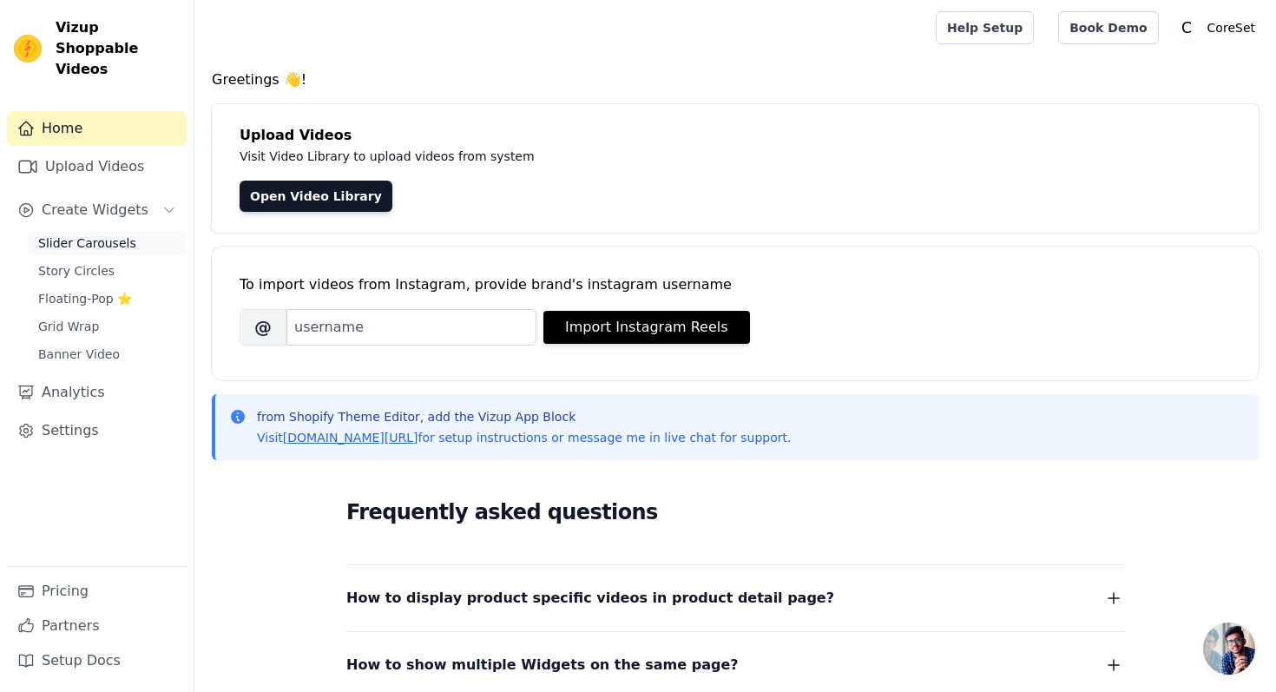
click at [94, 234] on span "Slider Carousels" at bounding box center [87, 242] width 98 height 17
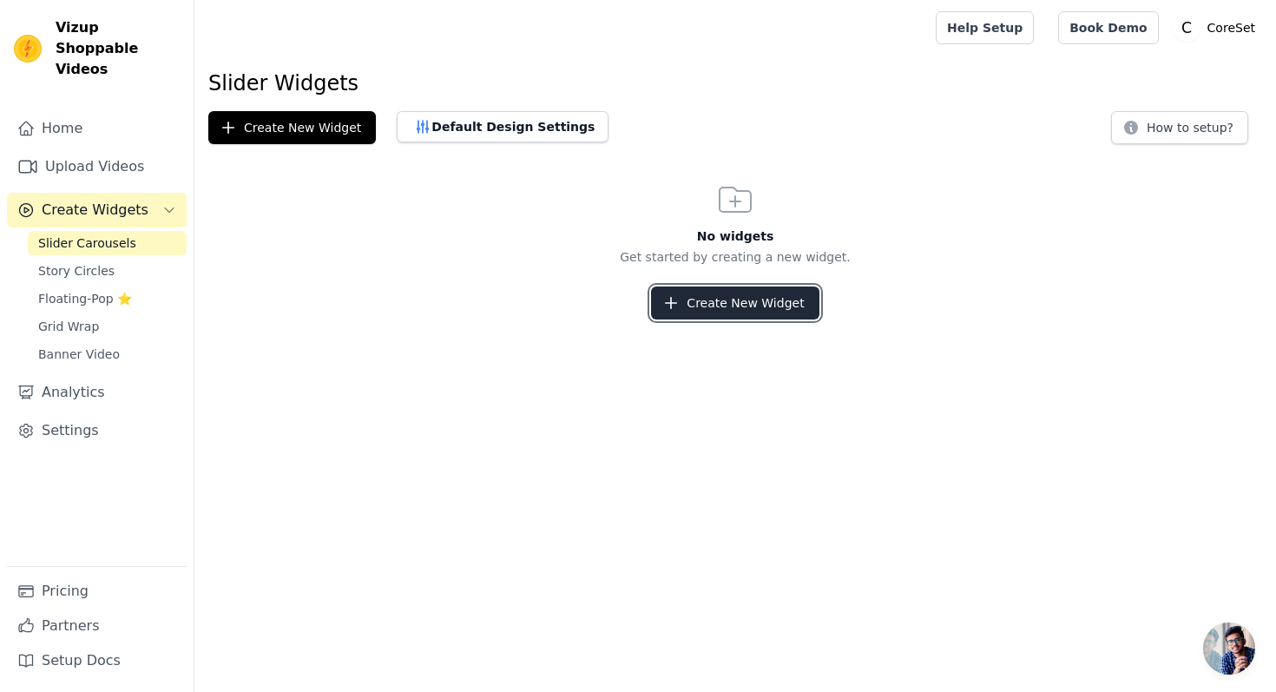
click at [732, 299] on button "Create New Widget" at bounding box center [735, 302] width 168 height 33
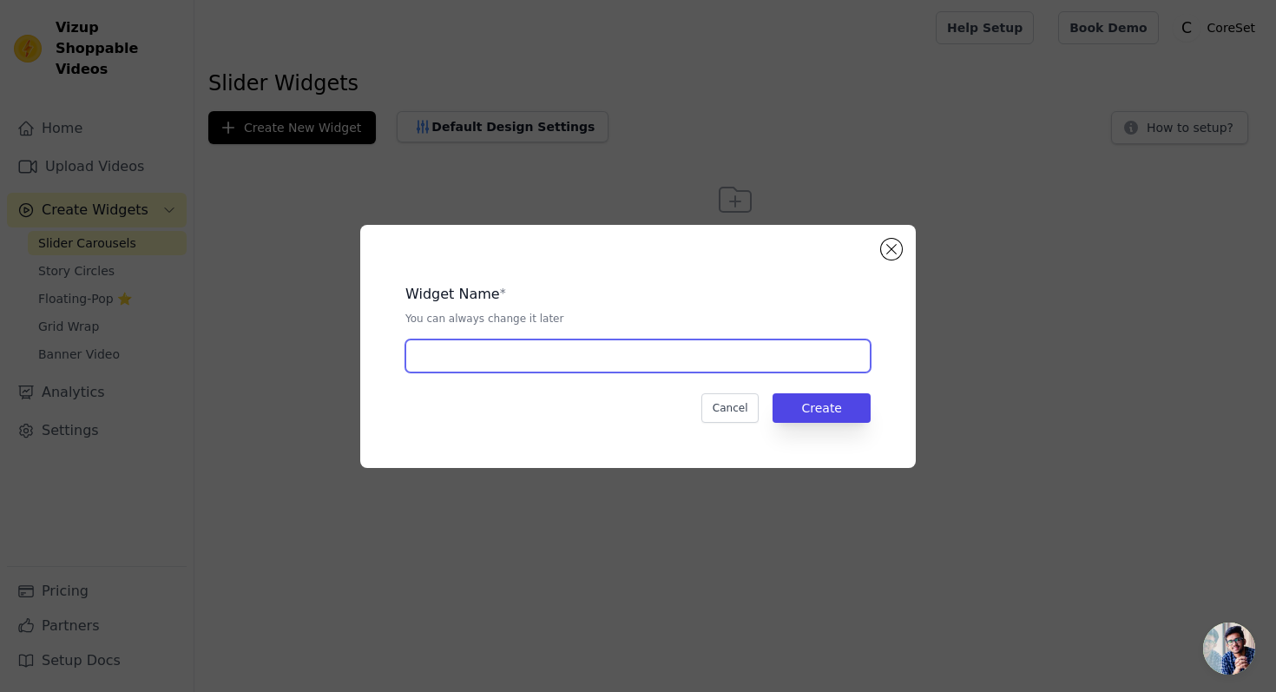
click at [615, 345] on input "text" at bounding box center [637, 355] width 465 height 33
type input "carousel"
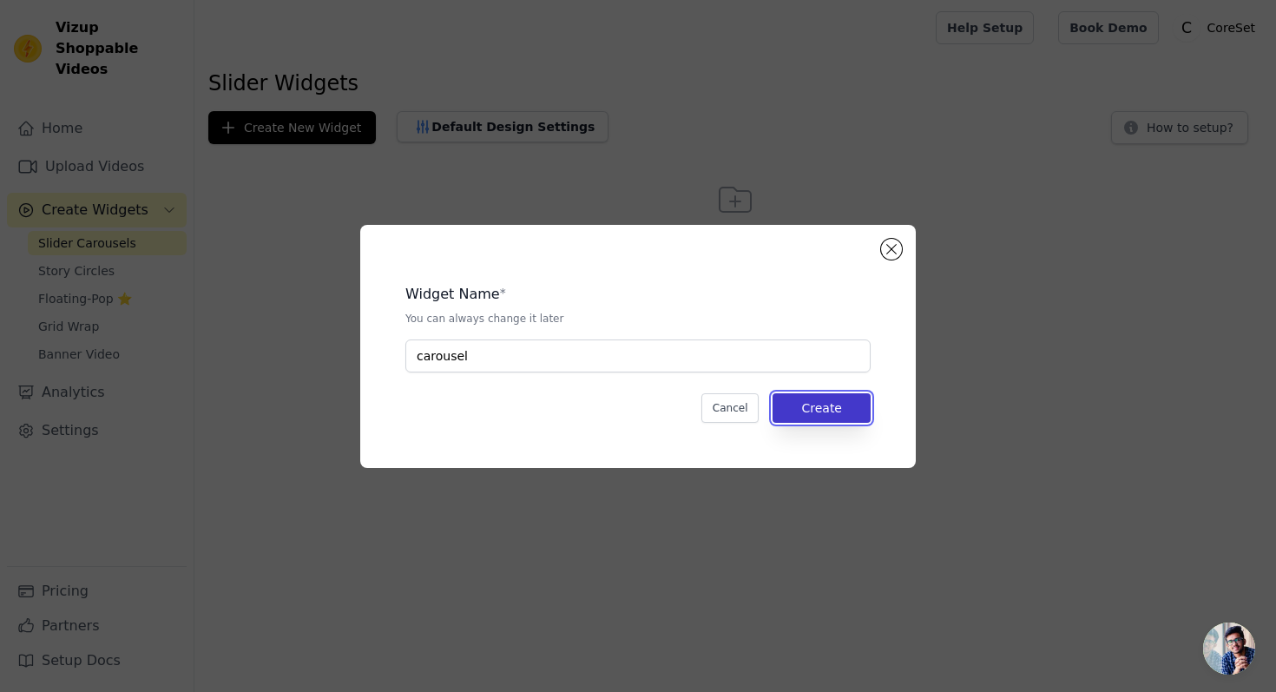
click at [806, 401] on button "Create" at bounding box center [822, 408] width 98 height 30
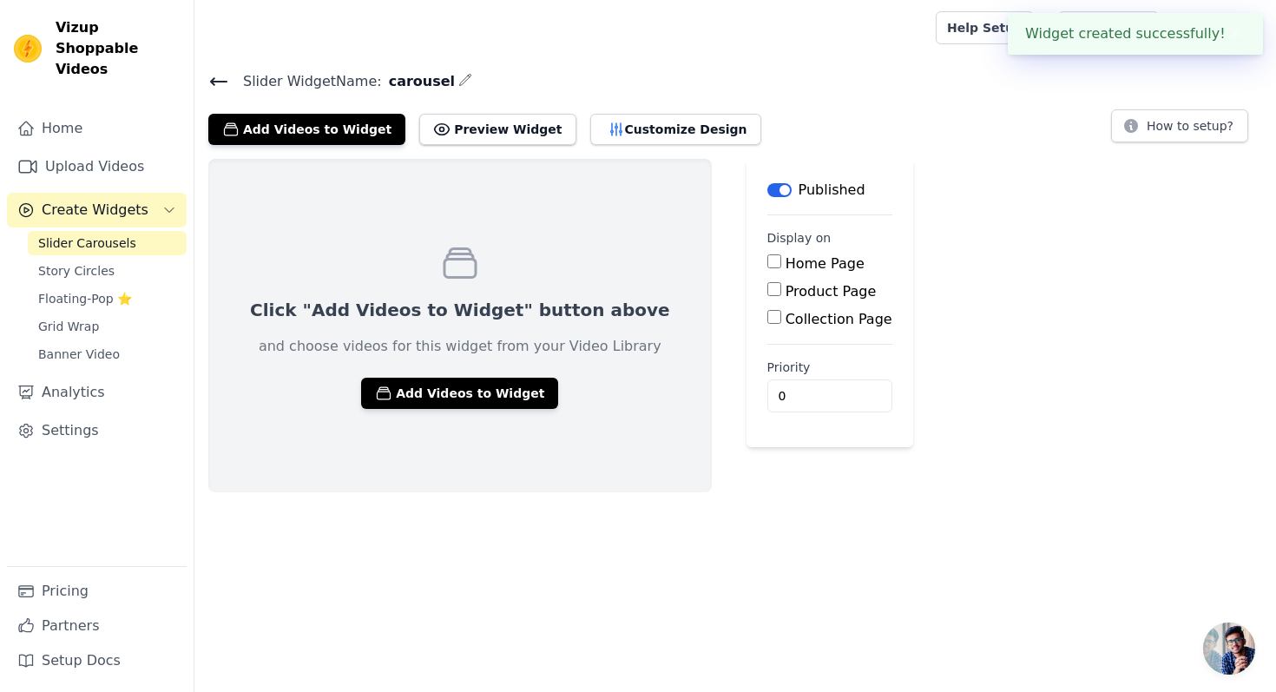
click at [786, 283] on label "Product Page" at bounding box center [831, 291] width 91 height 16
click at [767, 282] on input "Product Page" at bounding box center [774, 289] width 14 height 14
checkbox input "true"
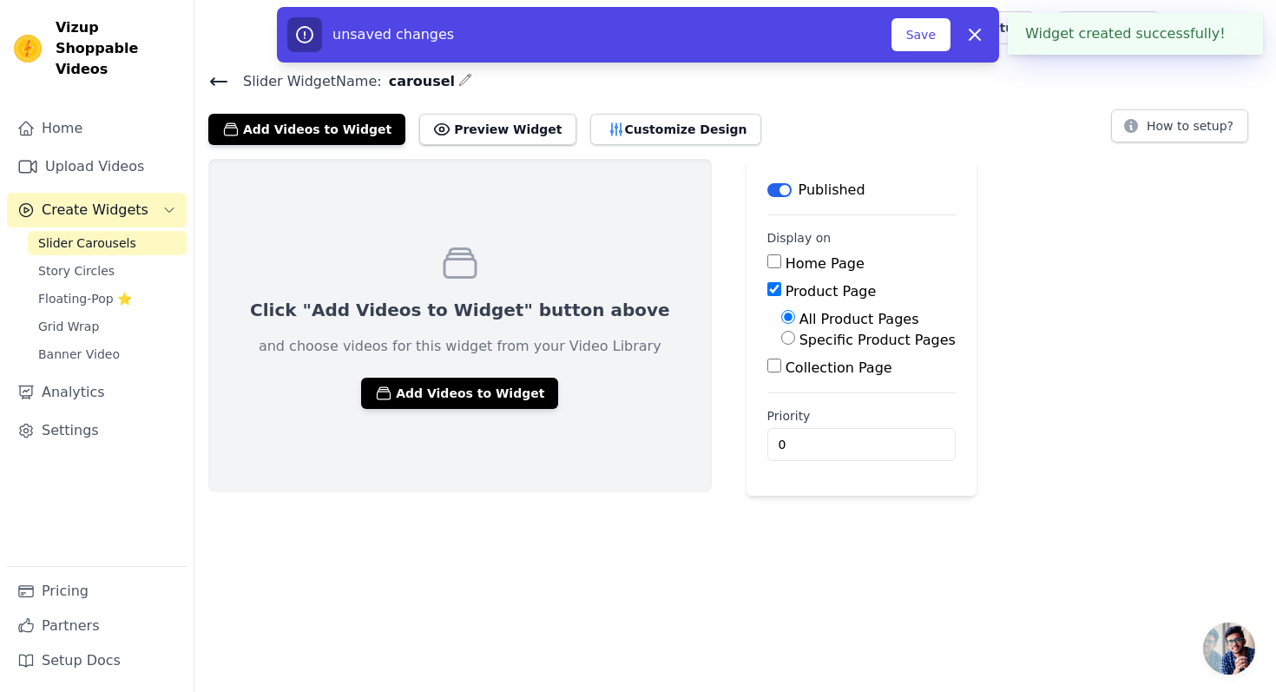
click at [799, 336] on label "Specific Product Pages" at bounding box center [877, 340] width 156 height 16
click at [791, 336] on input "Specific Product Pages" at bounding box center [788, 338] width 14 height 14
radio input "true"
click at [789, 365] on button "Select Products" at bounding box center [839, 380] width 116 height 30
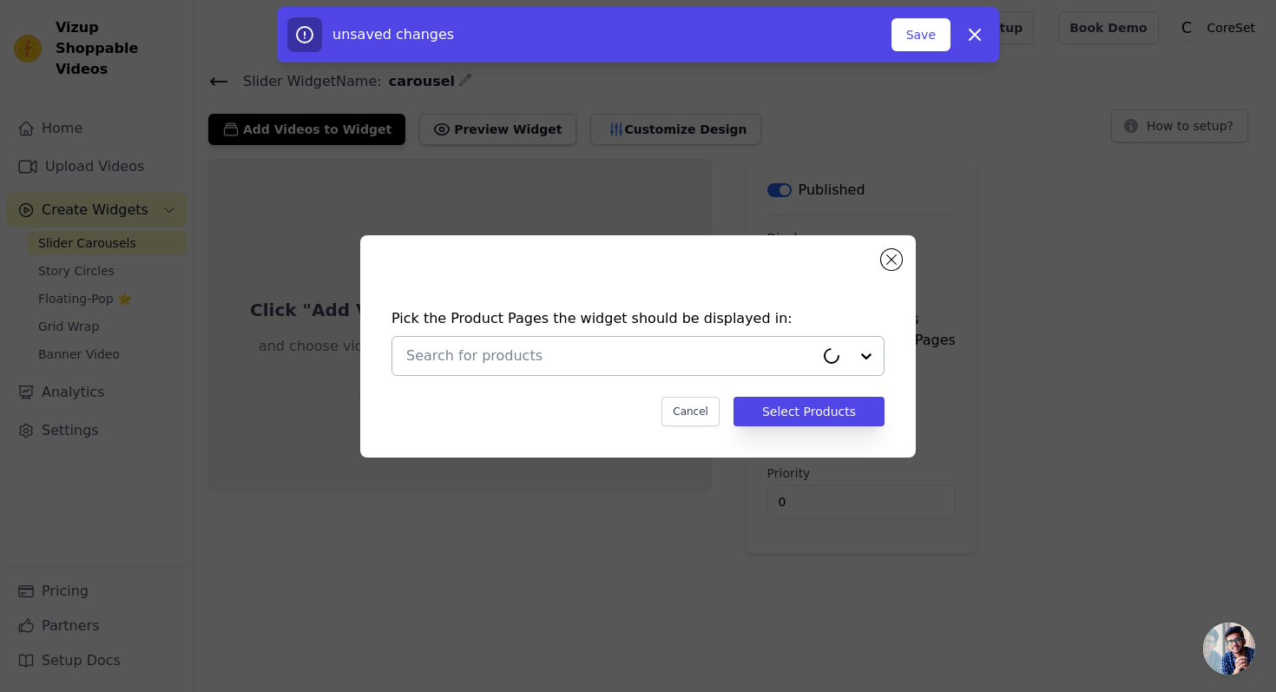
click at [761, 359] on input "text" at bounding box center [610, 355] width 408 height 21
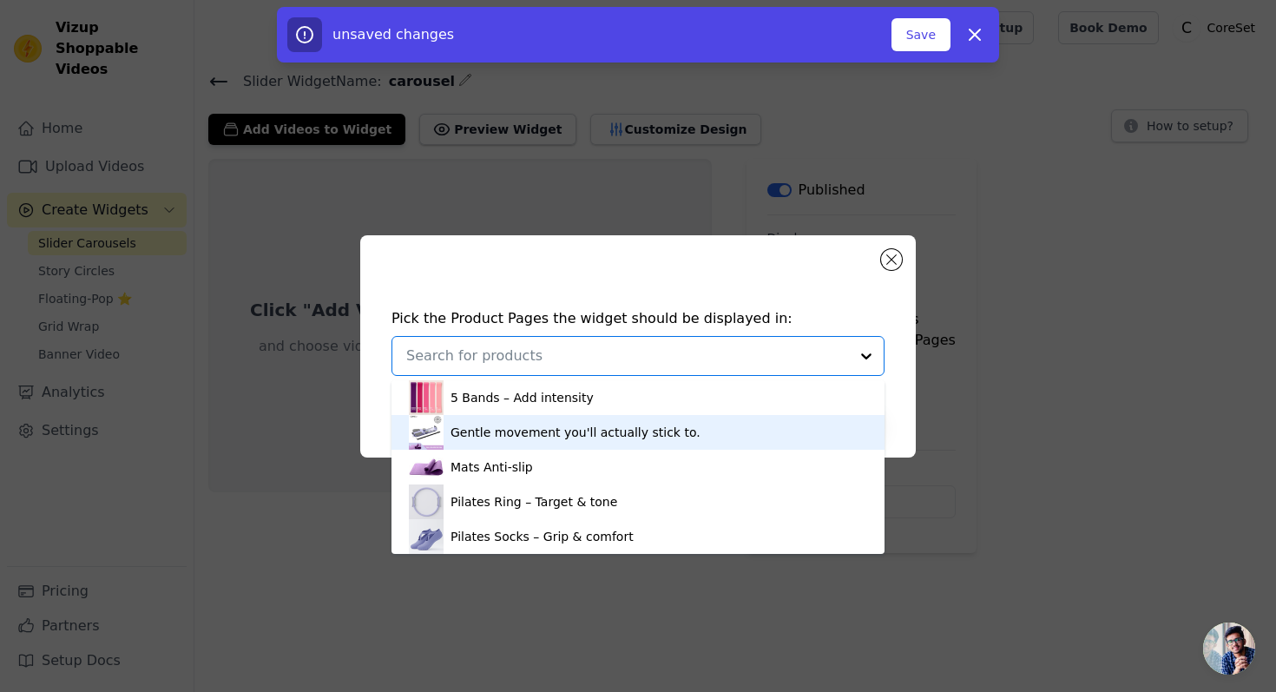
click at [512, 438] on div "Gentle movement you'll actually stick to." at bounding box center [576, 432] width 250 height 17
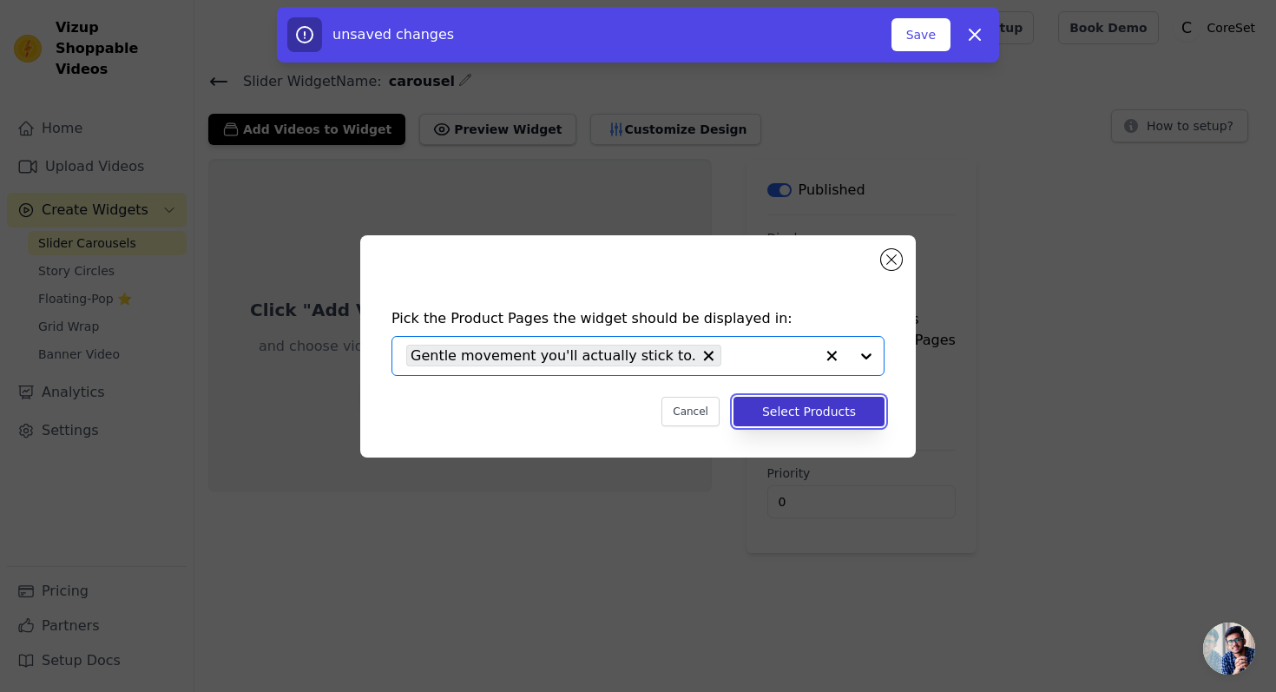
click at [859, 418] on button "Select Products" at bounding box center [809, 412] width 151 height 30
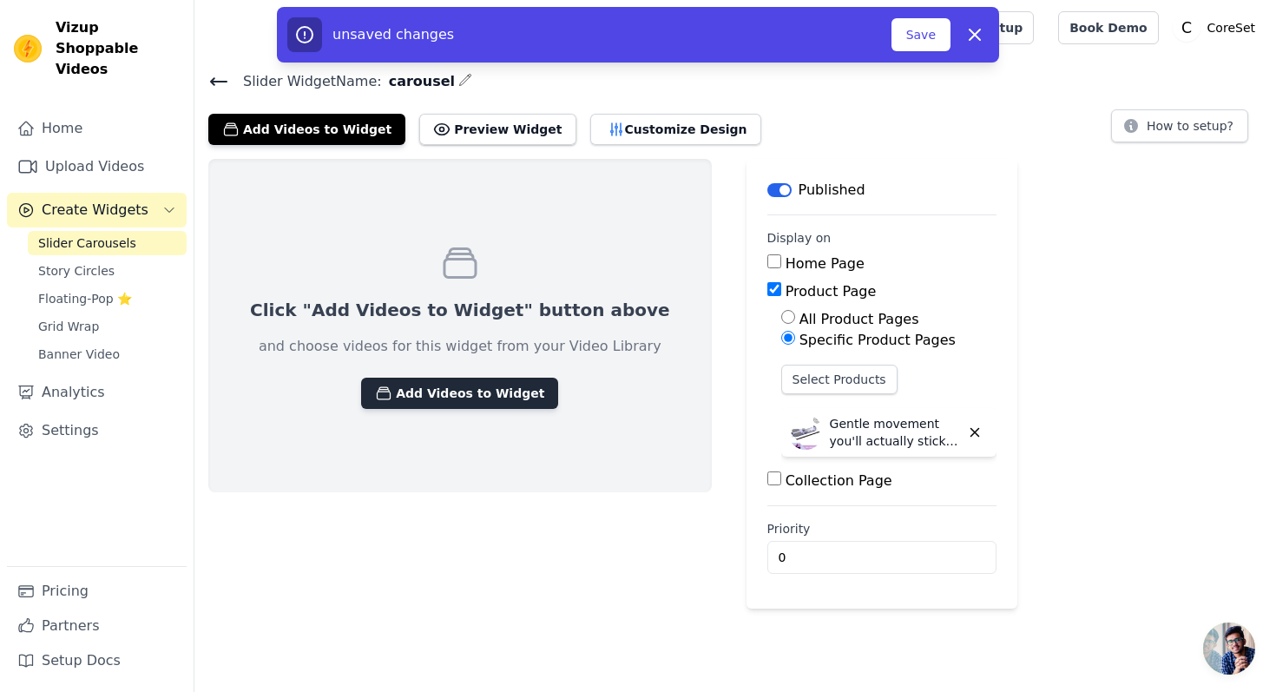
click at [467, 384] on button "Add Videos to Widget" at bounding box center [459, 393] width 197 height 31
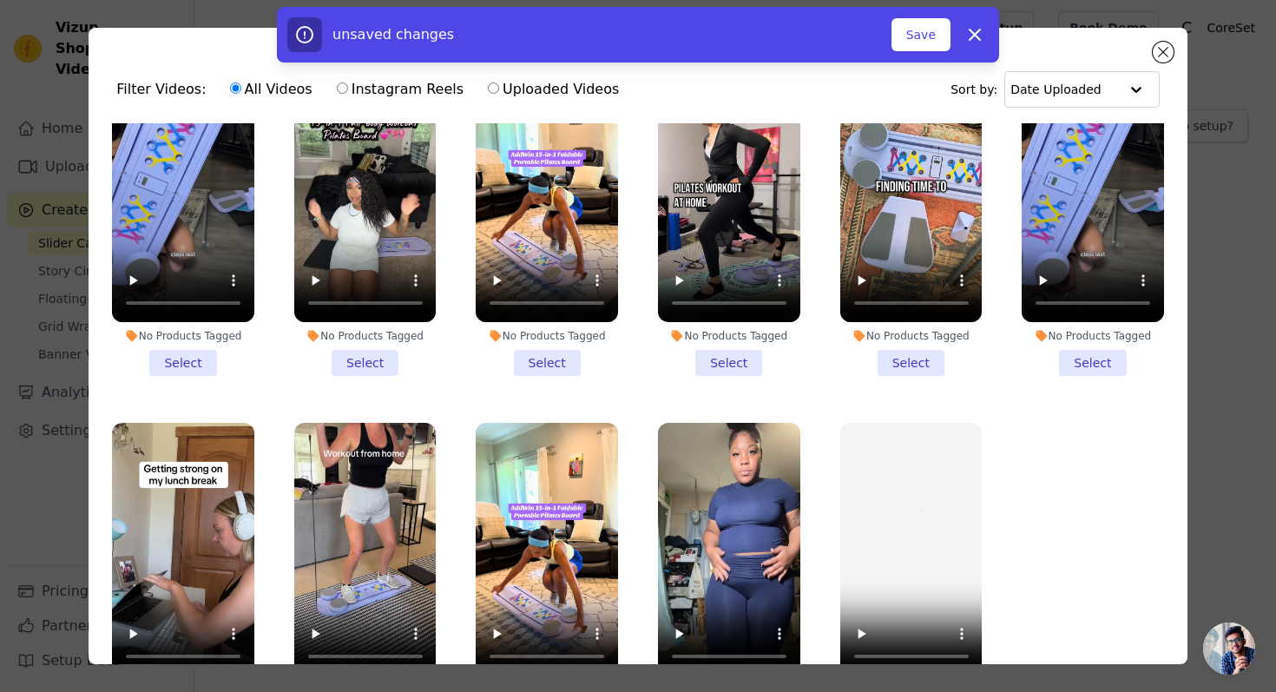
scroll to position [69, 0]
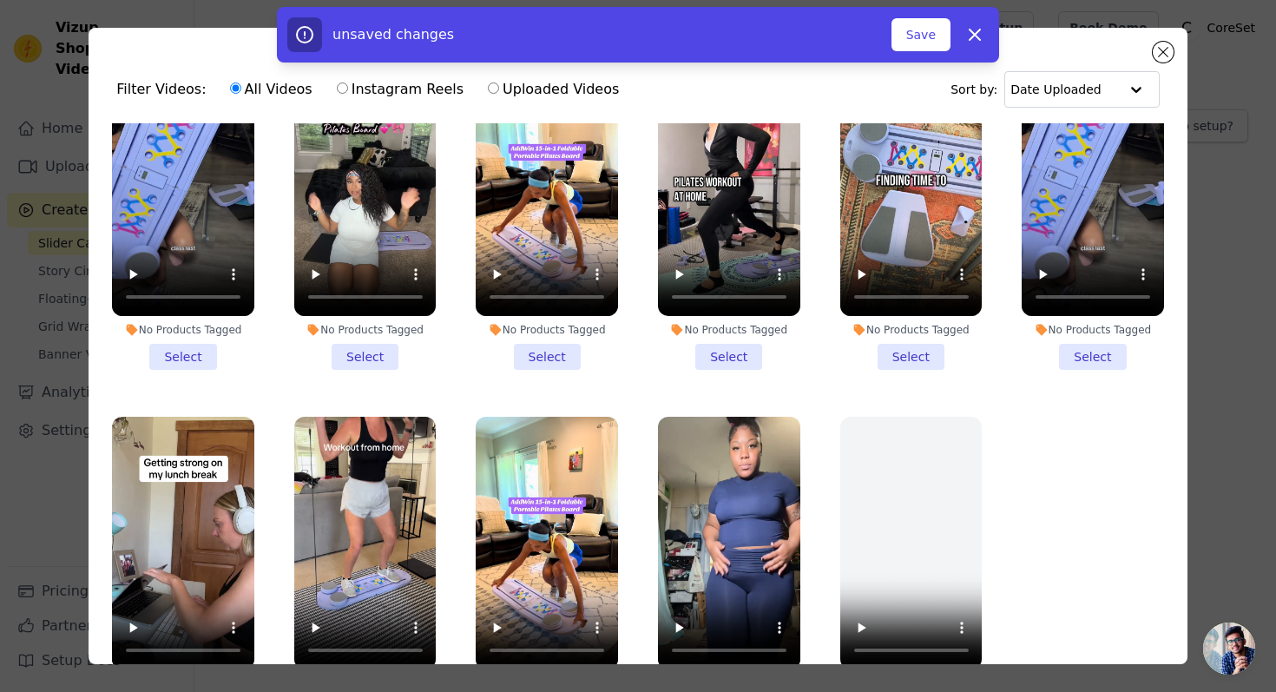
click at [184, 348] on li "No Products Tagged Select" at bounding box center [183, 216] width 142 height 306
click at [0, 0] on input "No Products Tagged Select" at bounding box center [0, 0] width 0 height 0
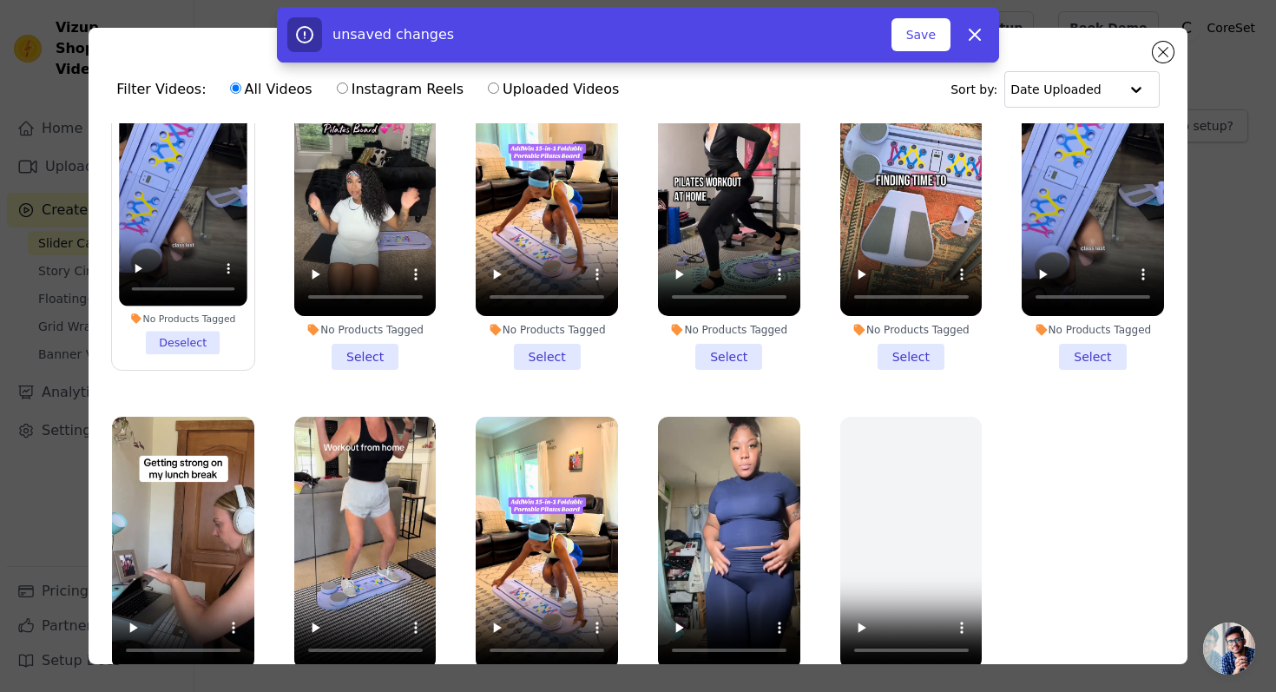
click at [364, 348] on li "No Products Tagged Select" at bounding box center [365, 216] width 142 height 306
click at [0, 0] on input "No Products Tagged Select" at bounding box center [0, 0] width 0 height 0
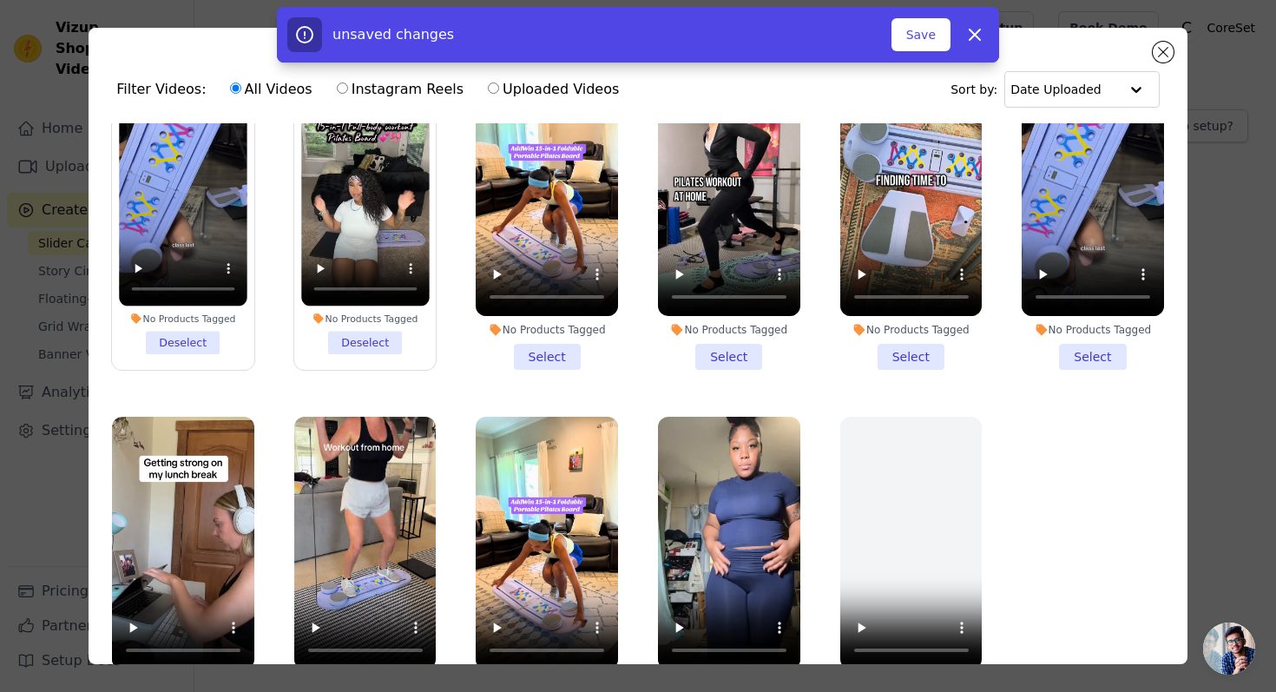
click at [554, 358] on li "No Products Tagged Select" at bounding box center [547, 216] width 142 height 306
click at [0, 0] on input "No Products Tagged Select" at bounding box center [0, 0] width 0 height 0
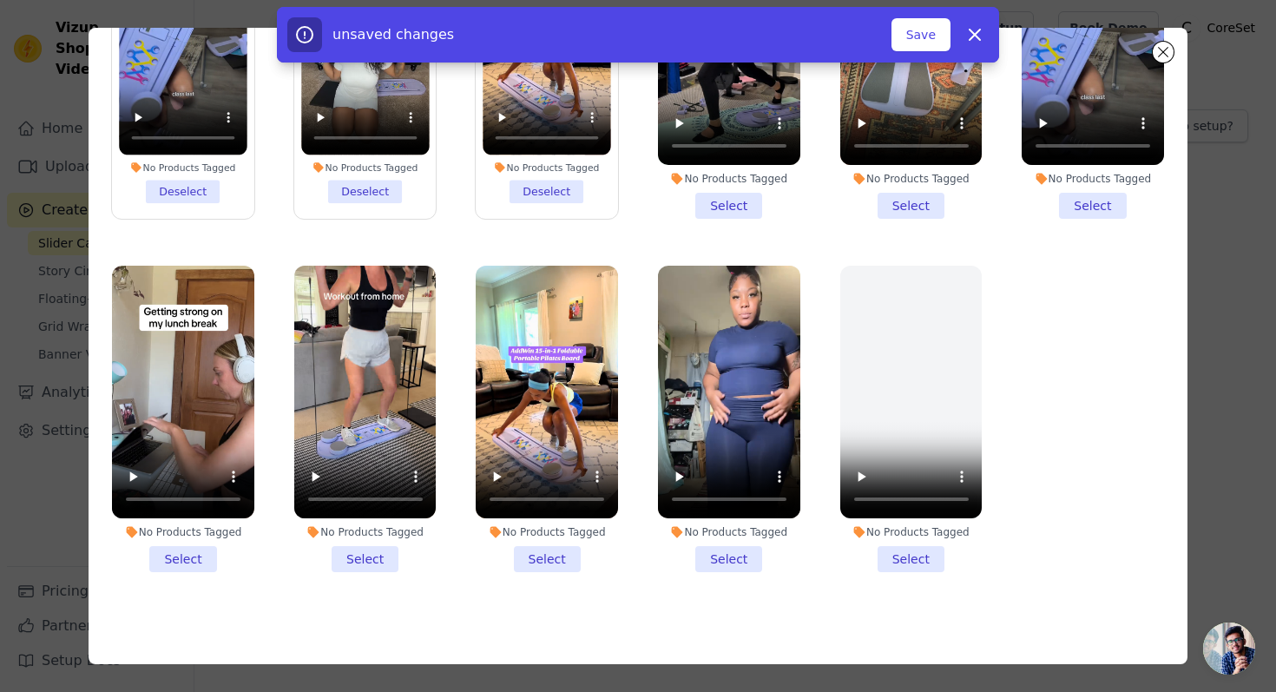
scroll to position [0, 0]
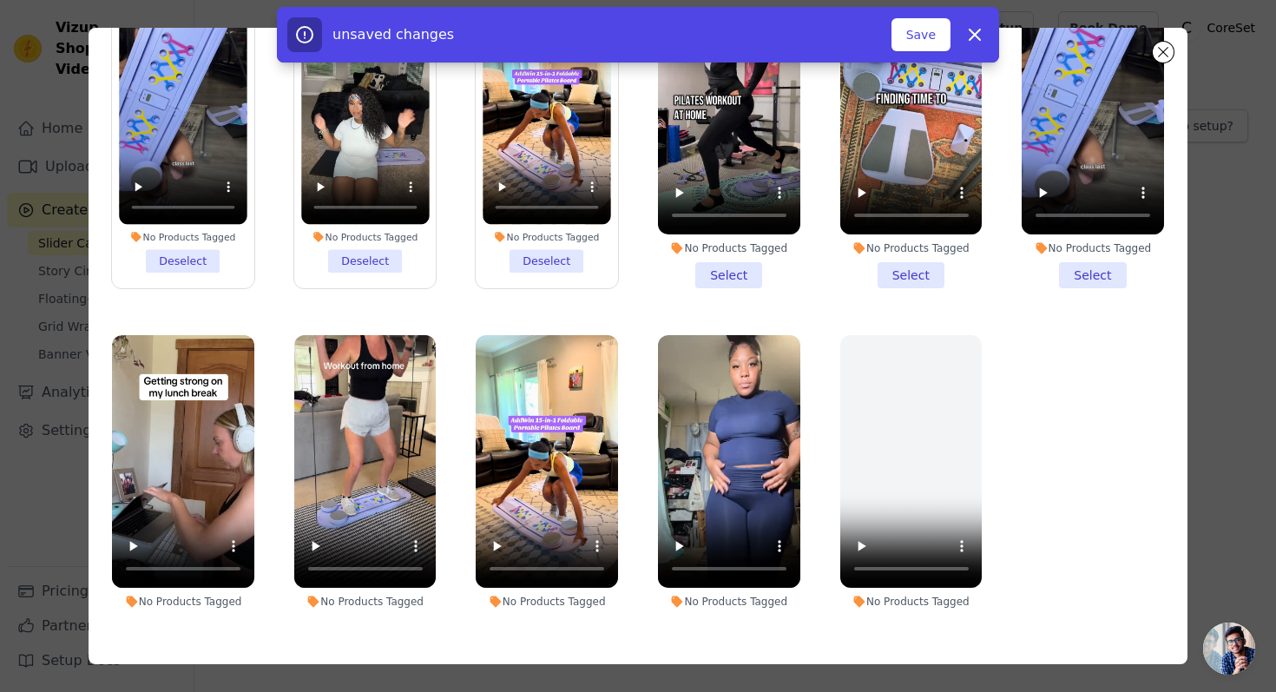
click at [1080, 270] on li "No Products Tagged Select" at bounding box center [1093, 135] width 142 height 306
click at [0, 0] on input "No Products Tagged Select" at bounding box center [0, 0] width 0 height 0
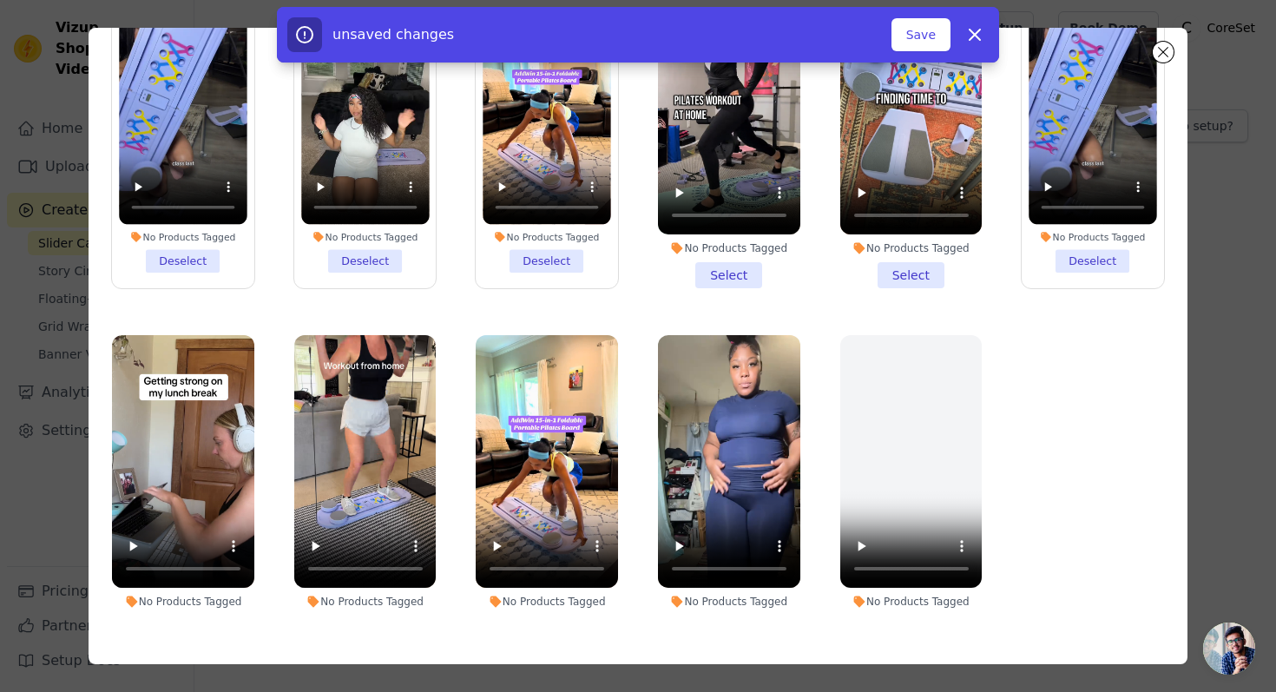
click at [898, 269] on li "No Products Tagged Select" at bounding box center [911, 135] width 142 height 306
click at [0, 0] on input "No Products Tagged Select" at bounding box center [0, 0] width 0 height 0
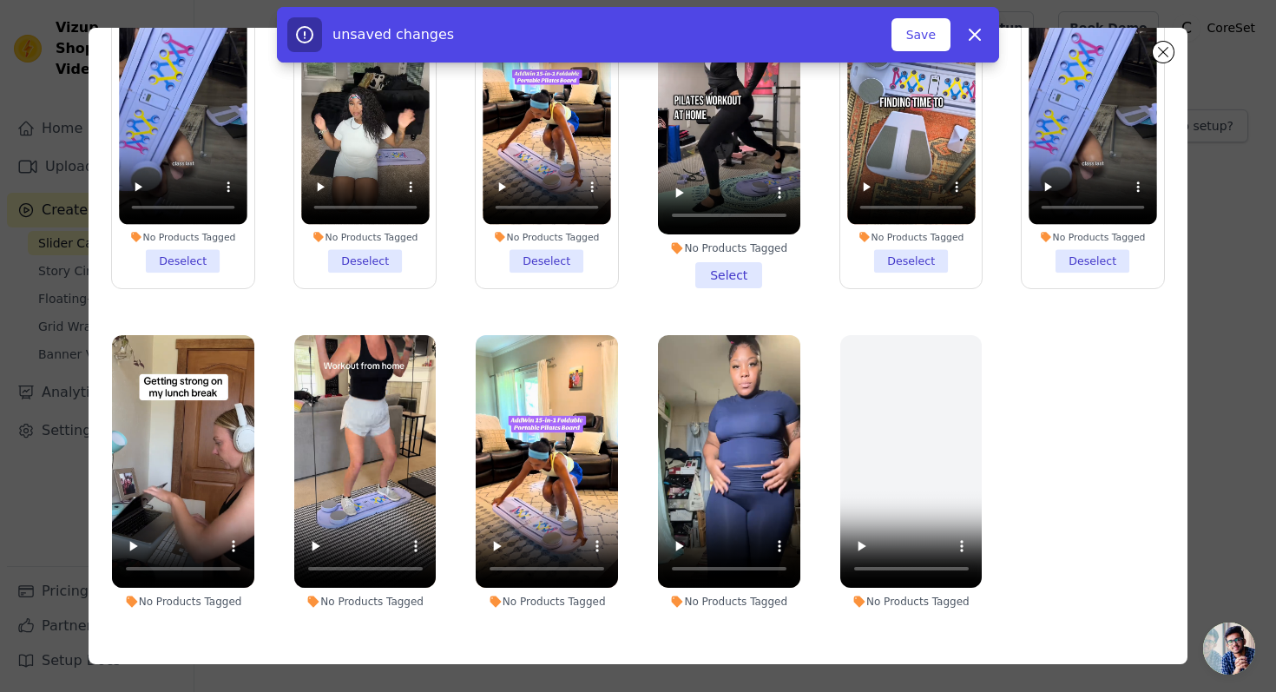
click at [721, 274] on li "No Products Tagged Select" at bounding box center [729, 135] width 142 height 306
click at [0, 0] on input "No Products Tagged Select" at bounding box center [0, 0] width 0 height 0
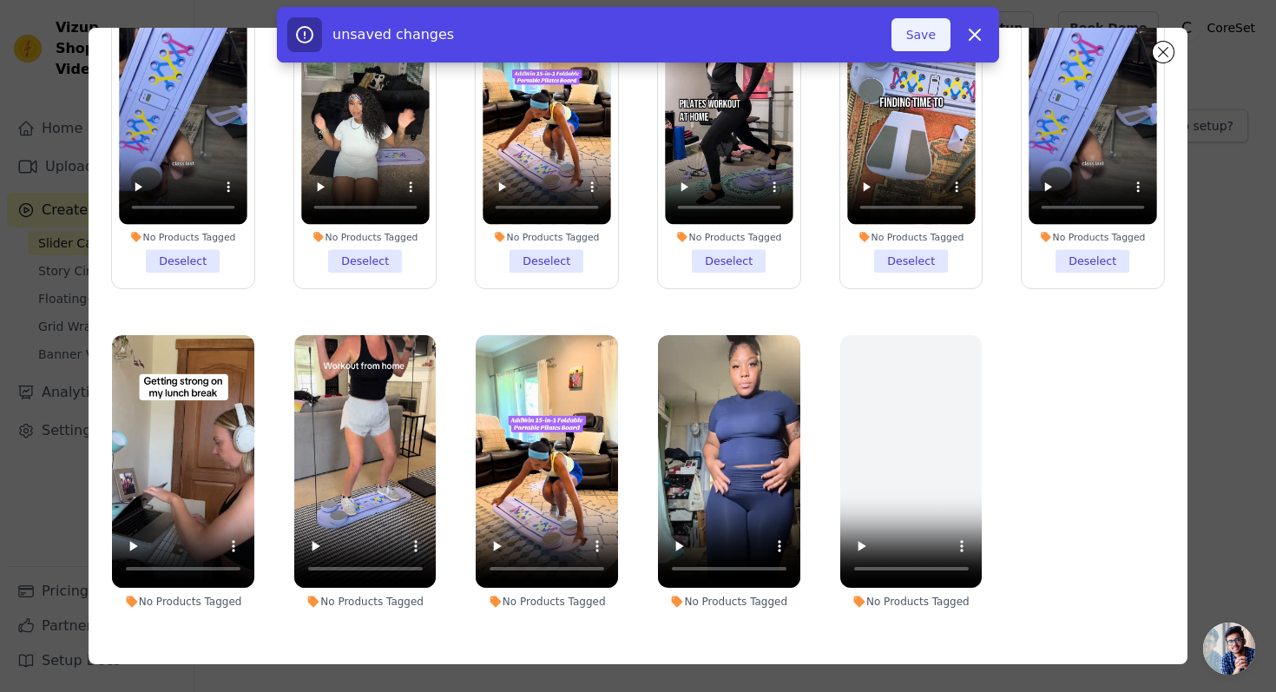
click at [914, 34] on button "Save" at bounding box center [920, 34] width 59 height 33
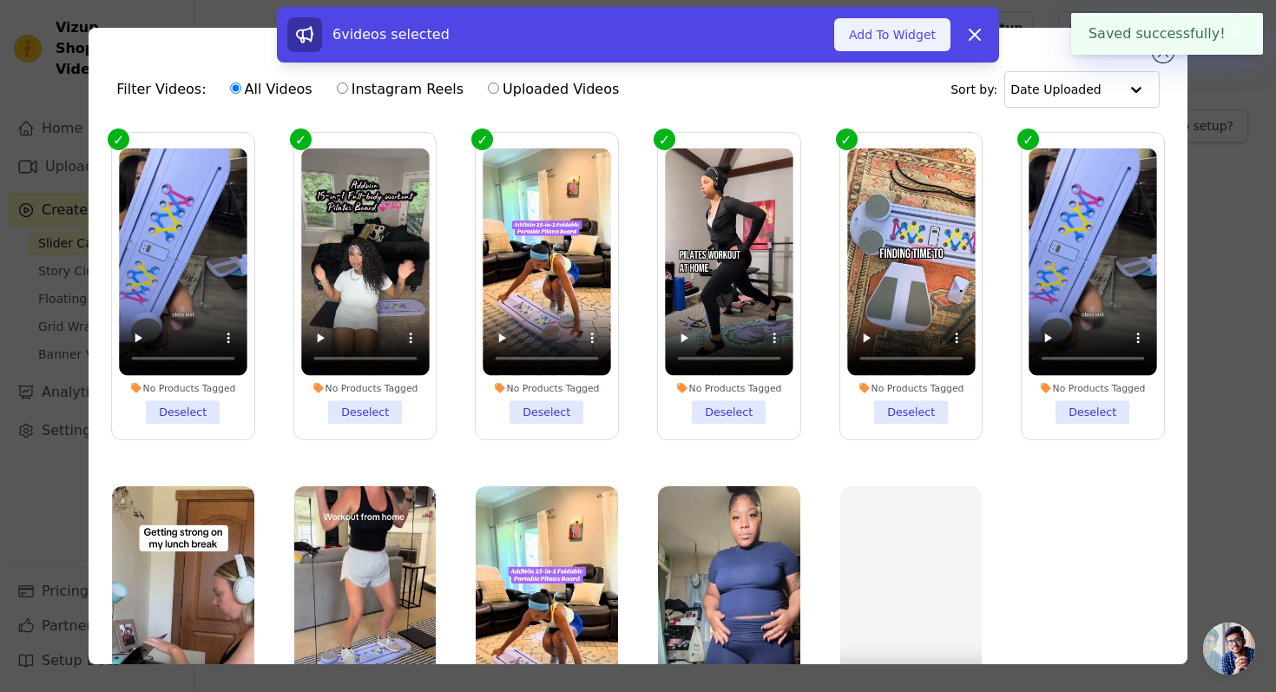
click at [893, 38] on button "Add To Widget" at bounding box center [892, 34] width 116 height 33
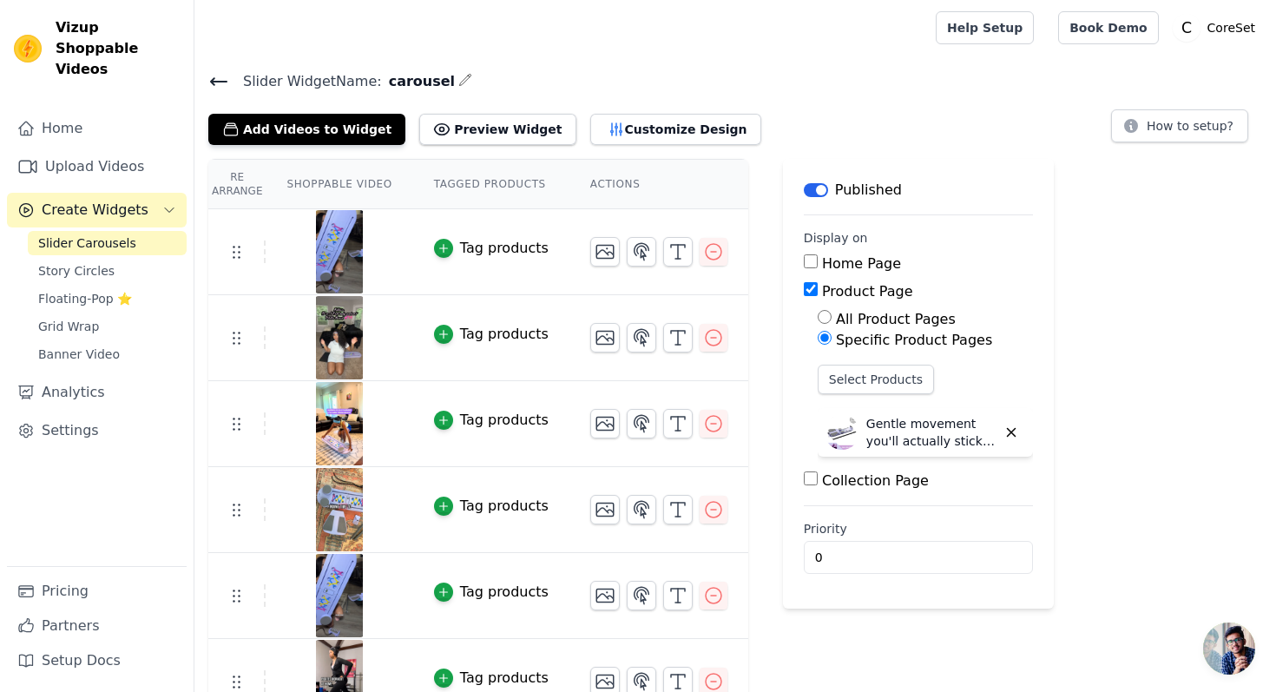
scroll to position [32, 0]
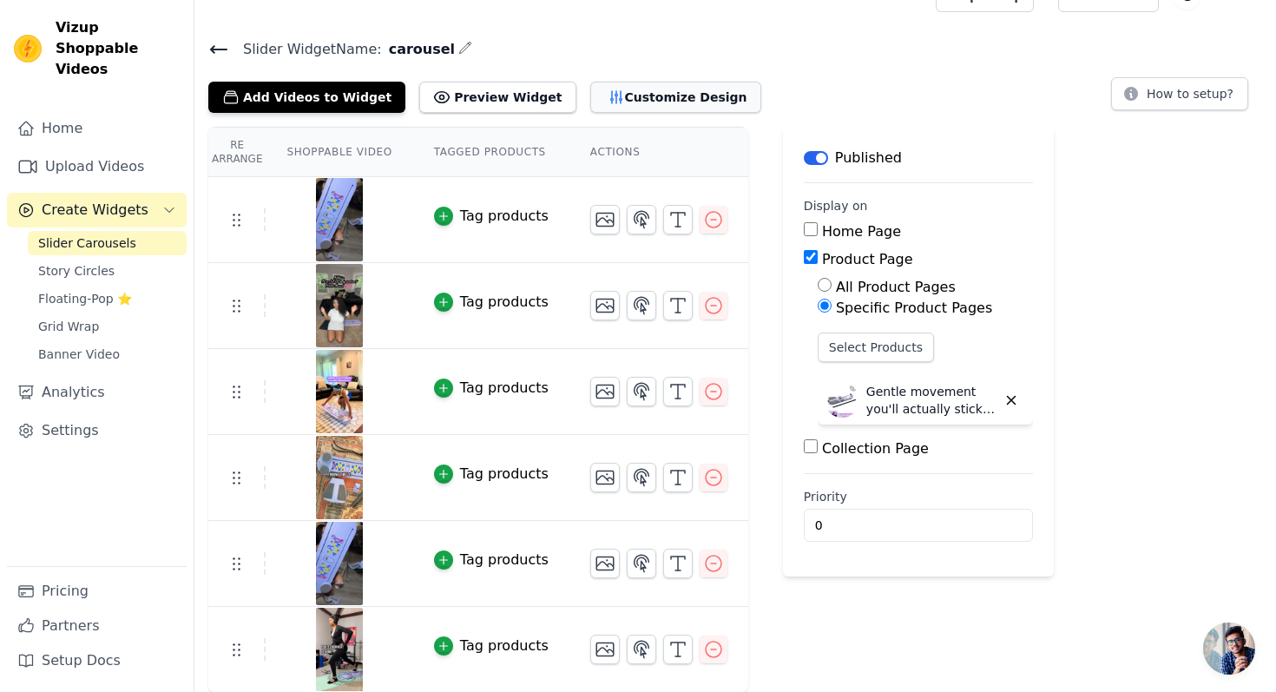
click at [629, 99] on button "Customize Design" at bounding box center [675, 97] width 171 height 31
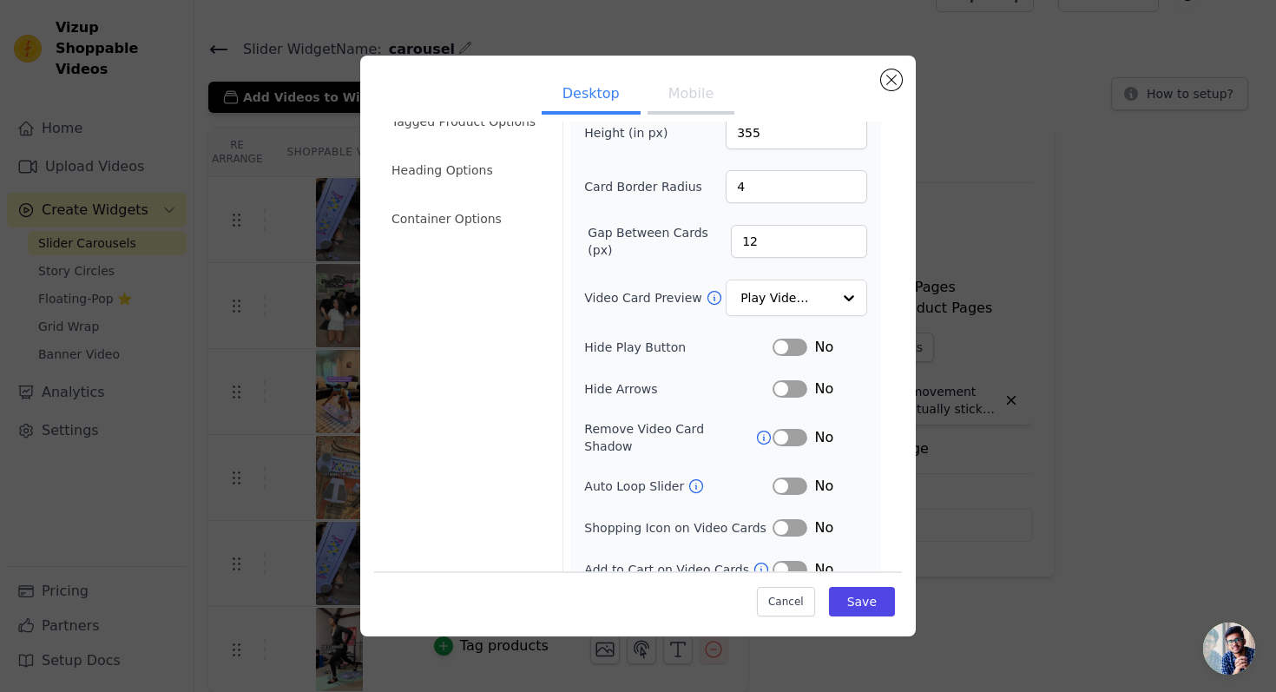
scroll to position [0, 0]
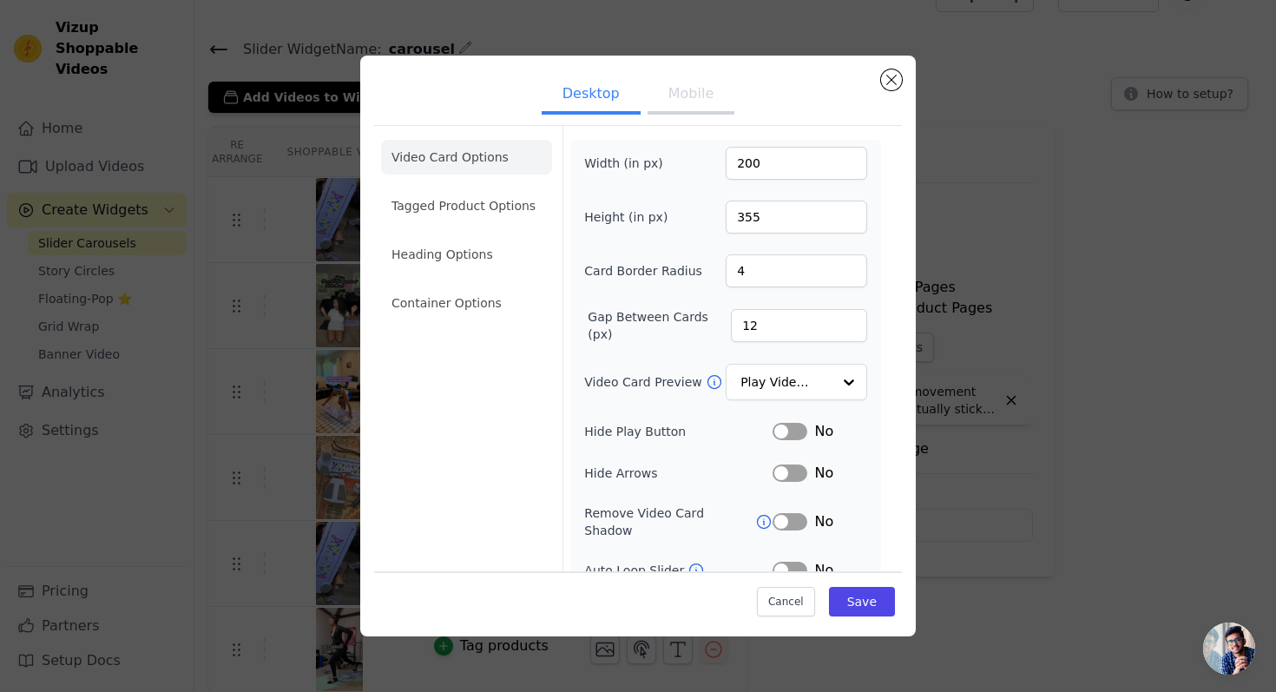
click at [686, 82] on button "Mobile" at bounding box center [691, 95] width 87 height 38
click at [848, 265] on input "5" at bounding box center [796, 270] width 141 height 33
click at [848, 265] on input "6" at bounding box center [796, 270] width 141 height 33
click at [848, 265] on input "7" at bounding box center [796, 270] width 141 height 33
type input "8"
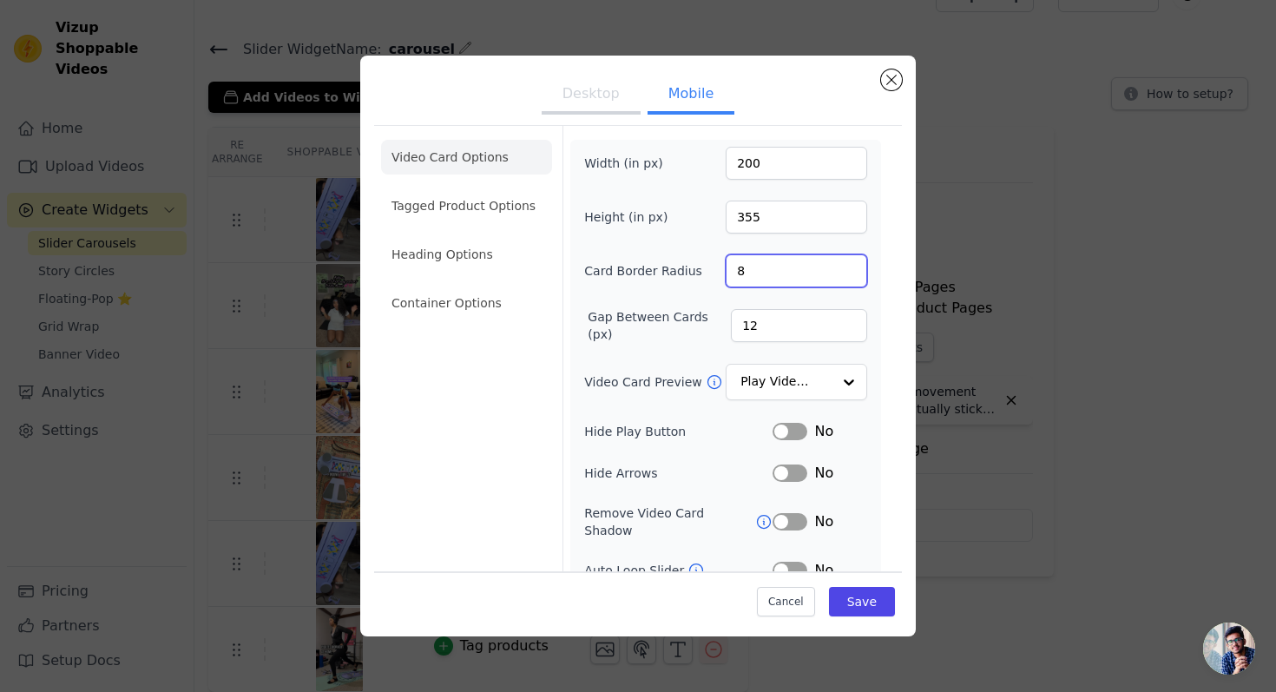
click at [848, 265] on input "8" at bounding box center [796, 270] width 141 height 33
click at [849, 319] on input "13" at bounding box center [799, 325] width 136 height 33
click at [849, 319] on input "14" at bounding box center [799, 325] width 136 height 33
click at [849, 319] on input "15" at bounding box center [799, 325] width 136 height 33
click at [849, 319] on input "16" at bounding box center [799, 325] width 136 height 33
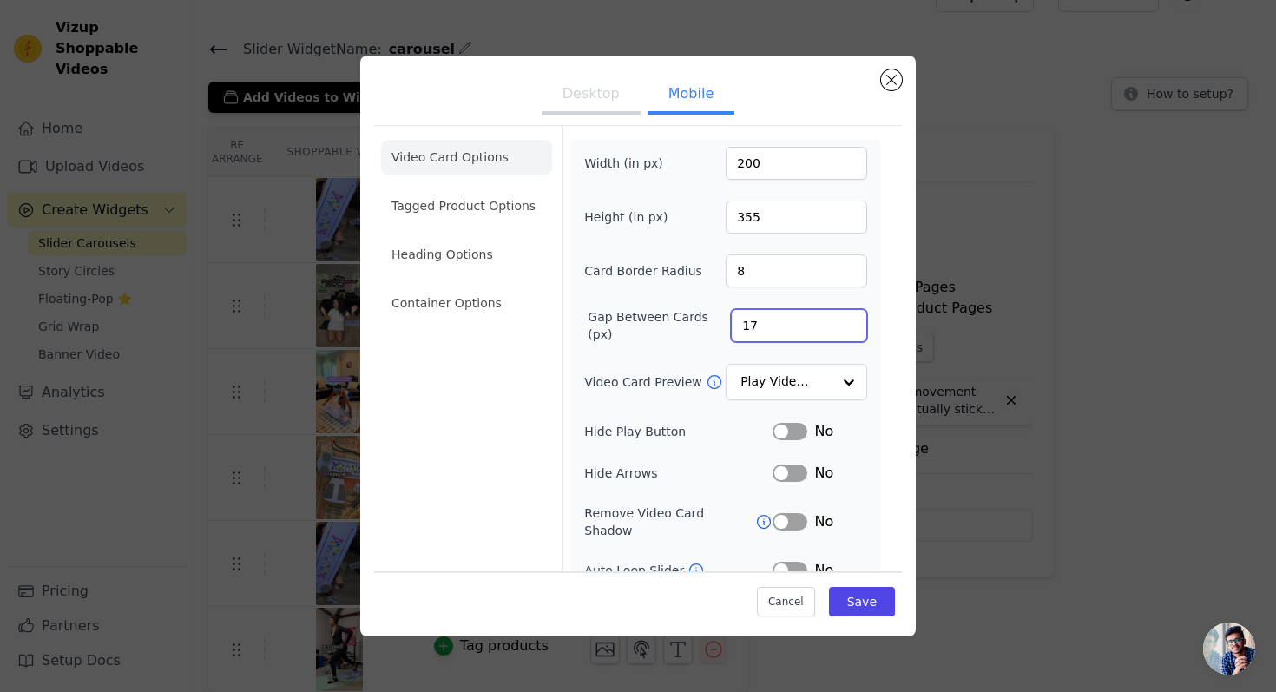
type input "17"
click at [849, 319] on input "17" at bounding box center [799, 325] width 136 height 33
click at [837, 378] on div at bounding box center [848, 382] width 35 height 35
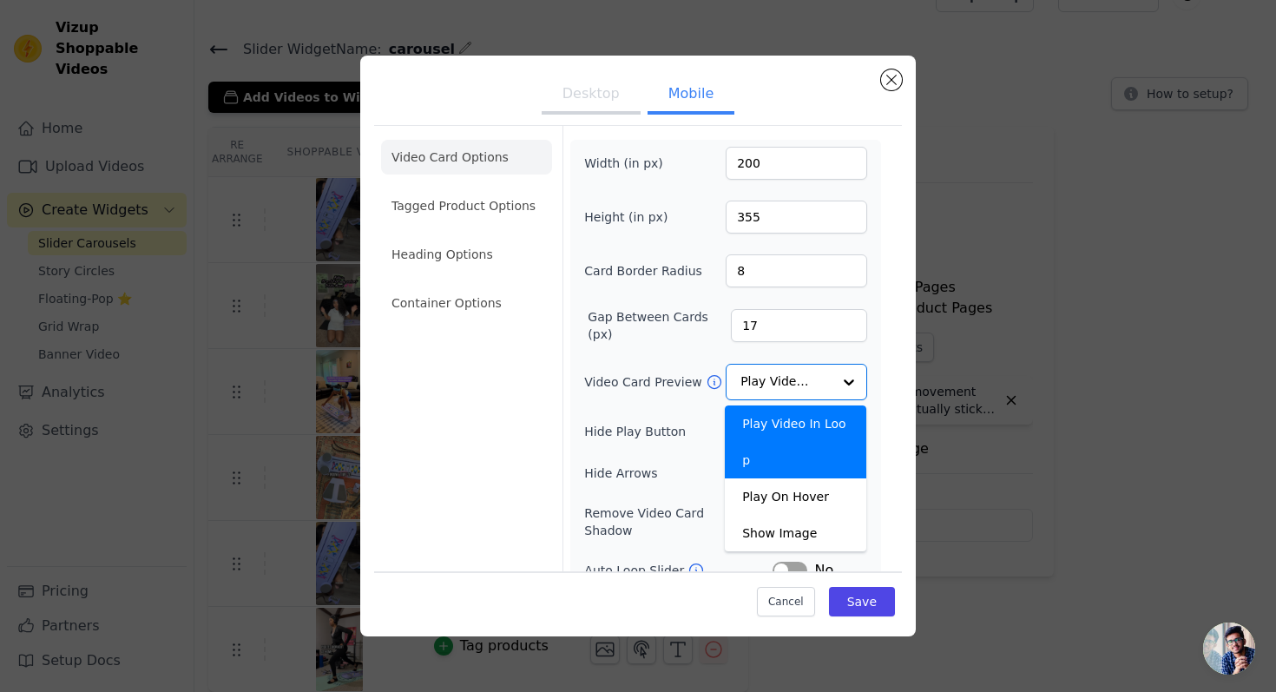
click at [835, 362] on div "Width (in px) 200 Height (in px) 355 Card Border Radius 8 Gap Between Cards (px…" at bounding box center [725, 426] width 283 height 559
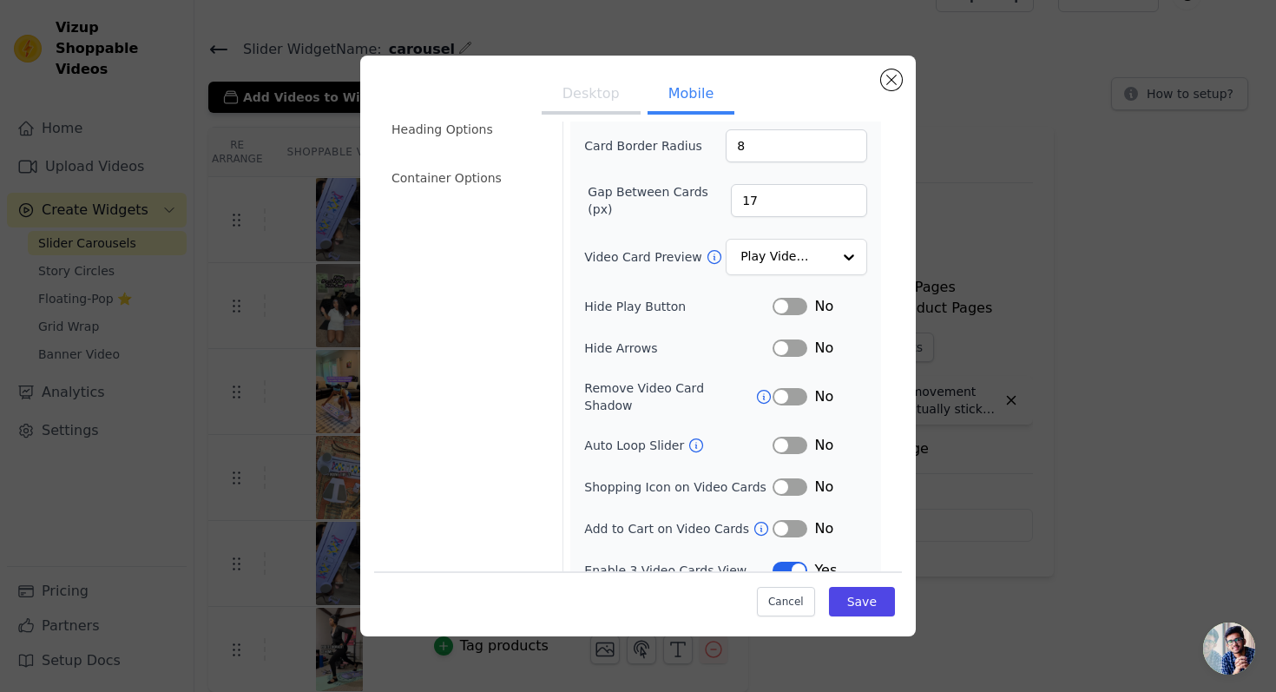
scroll to position [135, 0]
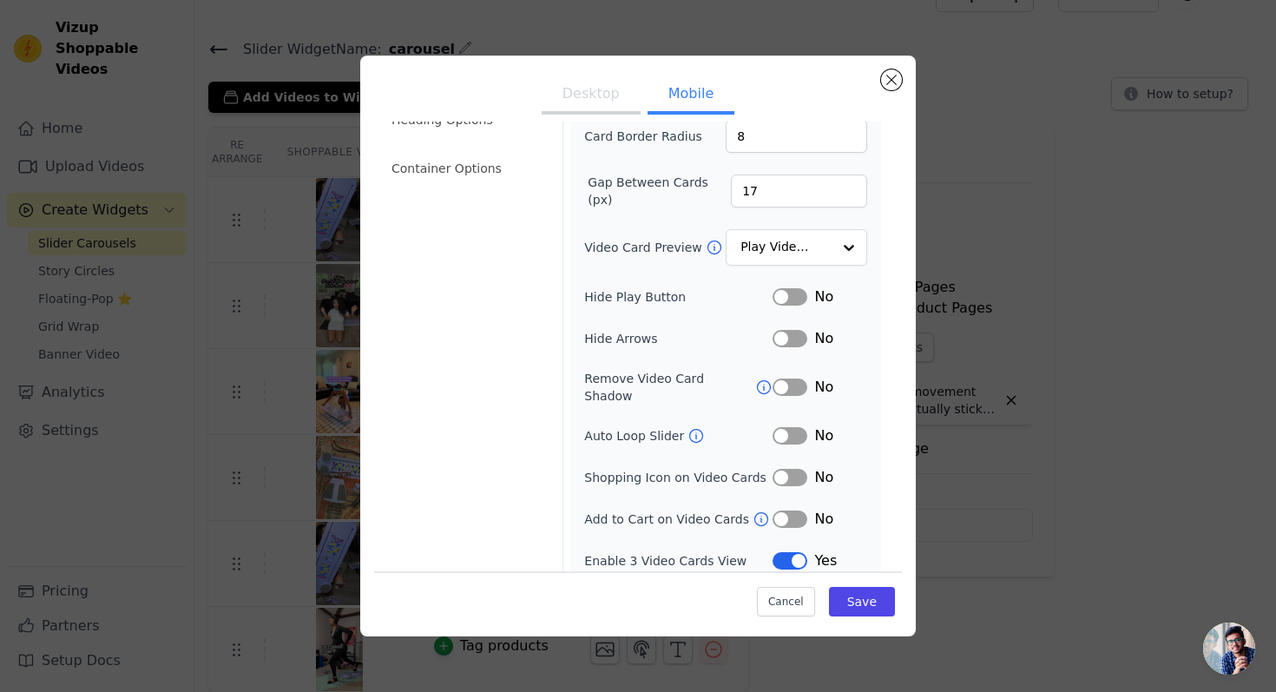
click at [783, 510] on button "Label" at bounding box center [790, 518] width 35 height 17
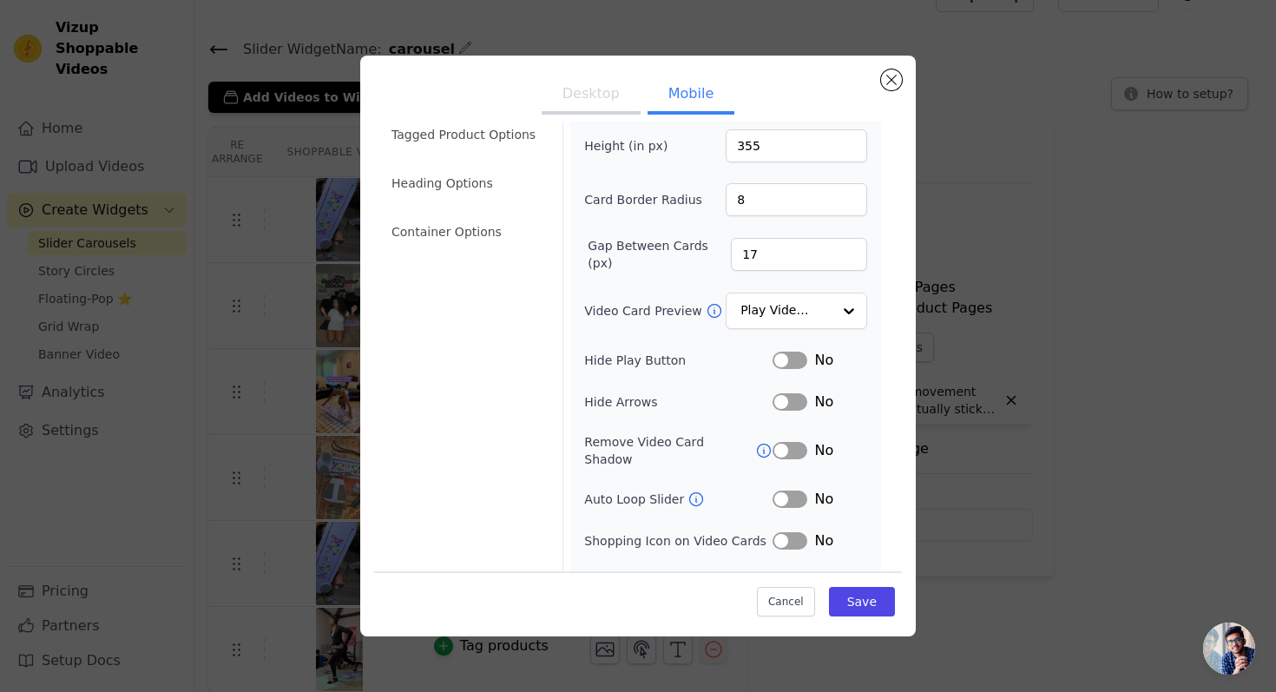
scroll to position [0, 0]
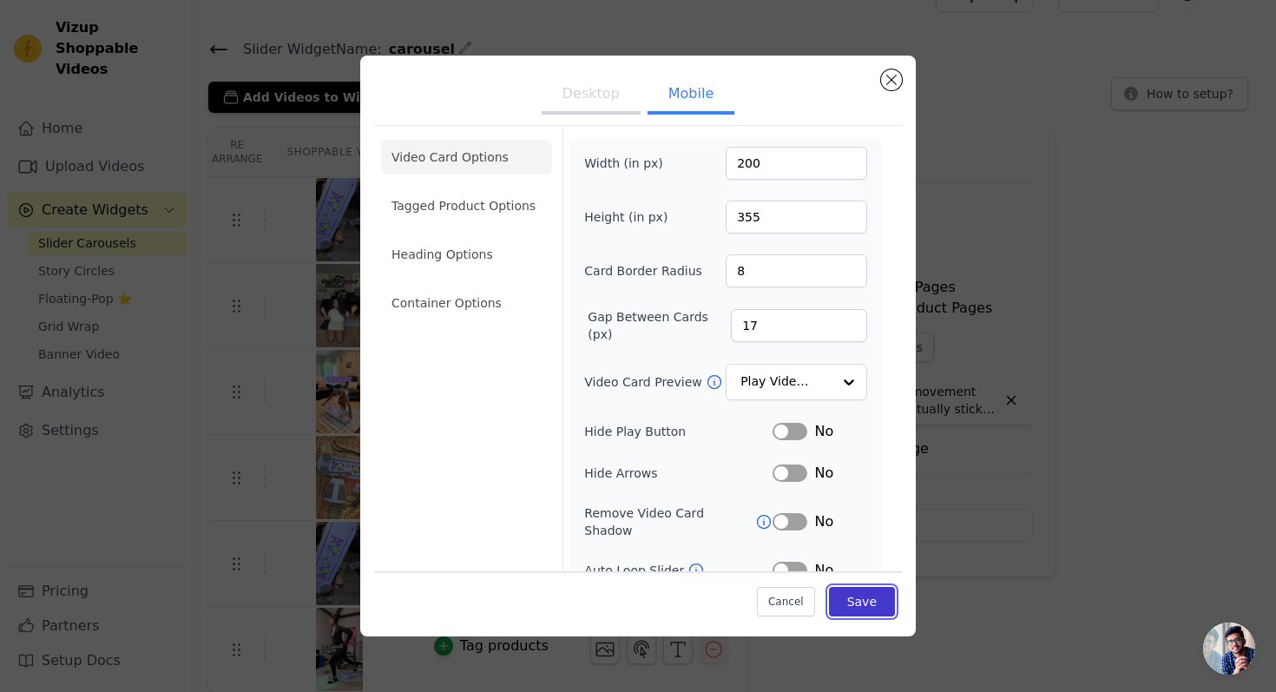
click at [879, 592] on button "Save" at bounding box center [862, 601] width 66 height 30
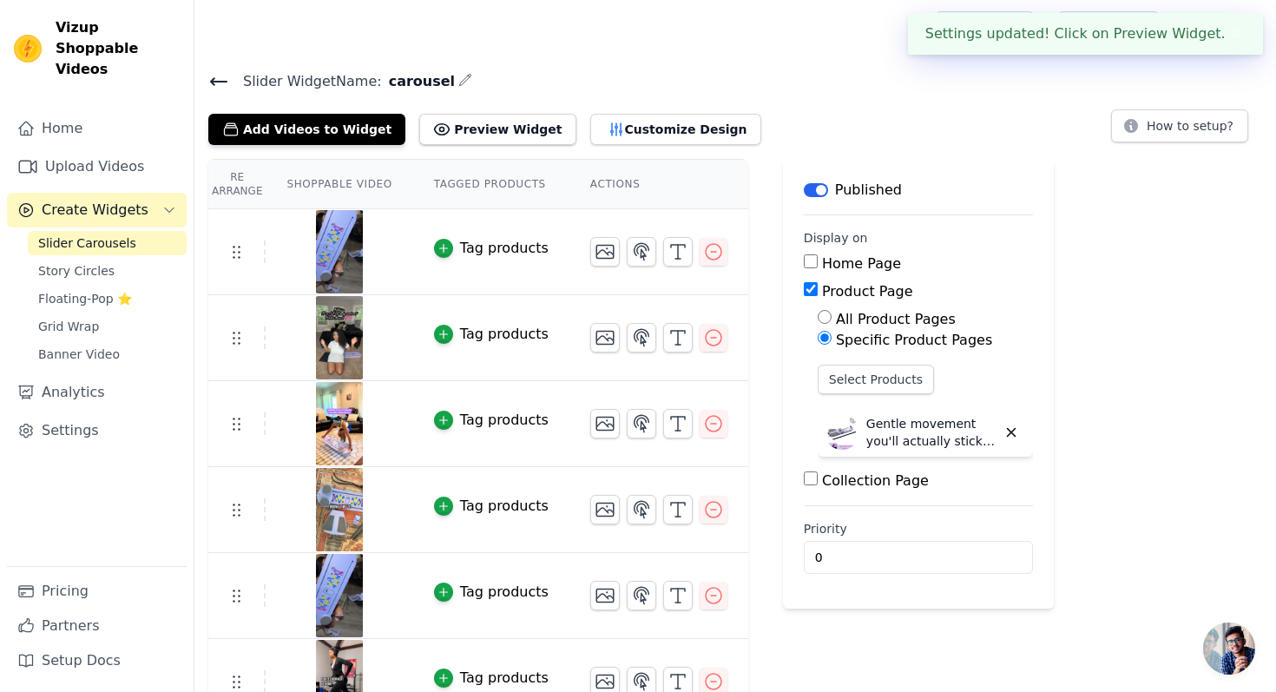
scroll to position [32, 0]
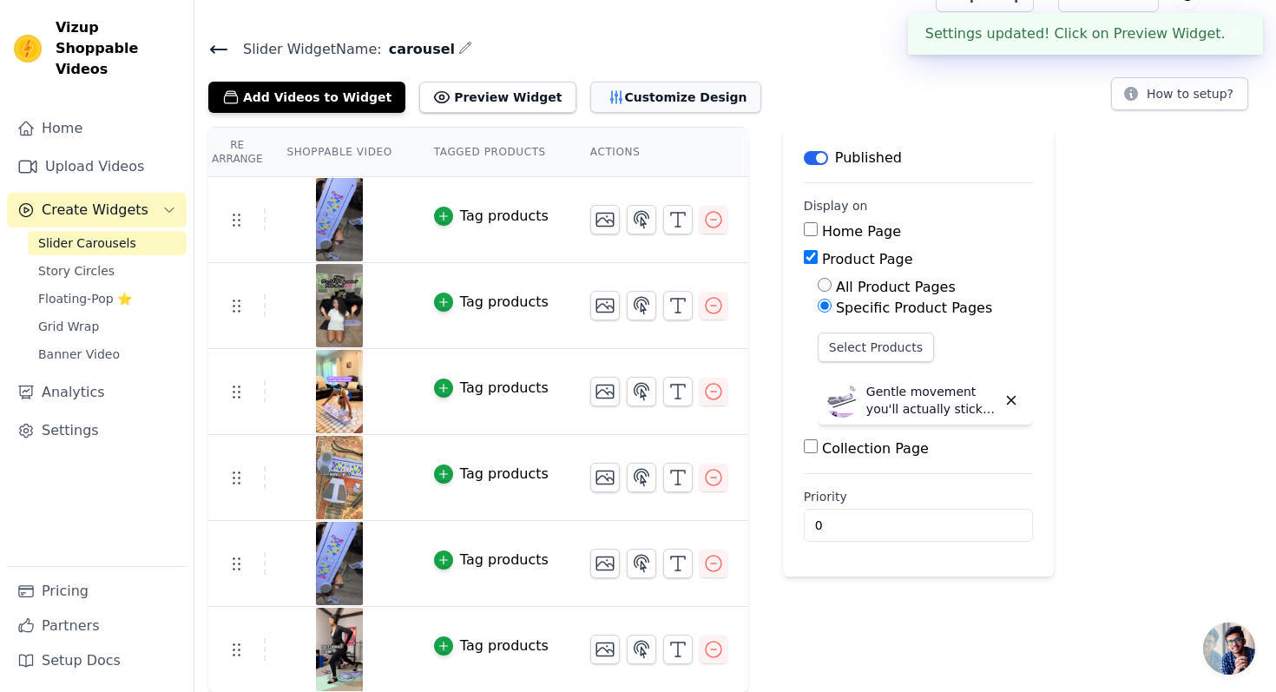
click at [598, 105] on button "Customize Design" at bounding box center [675, 97] width 171 height 31
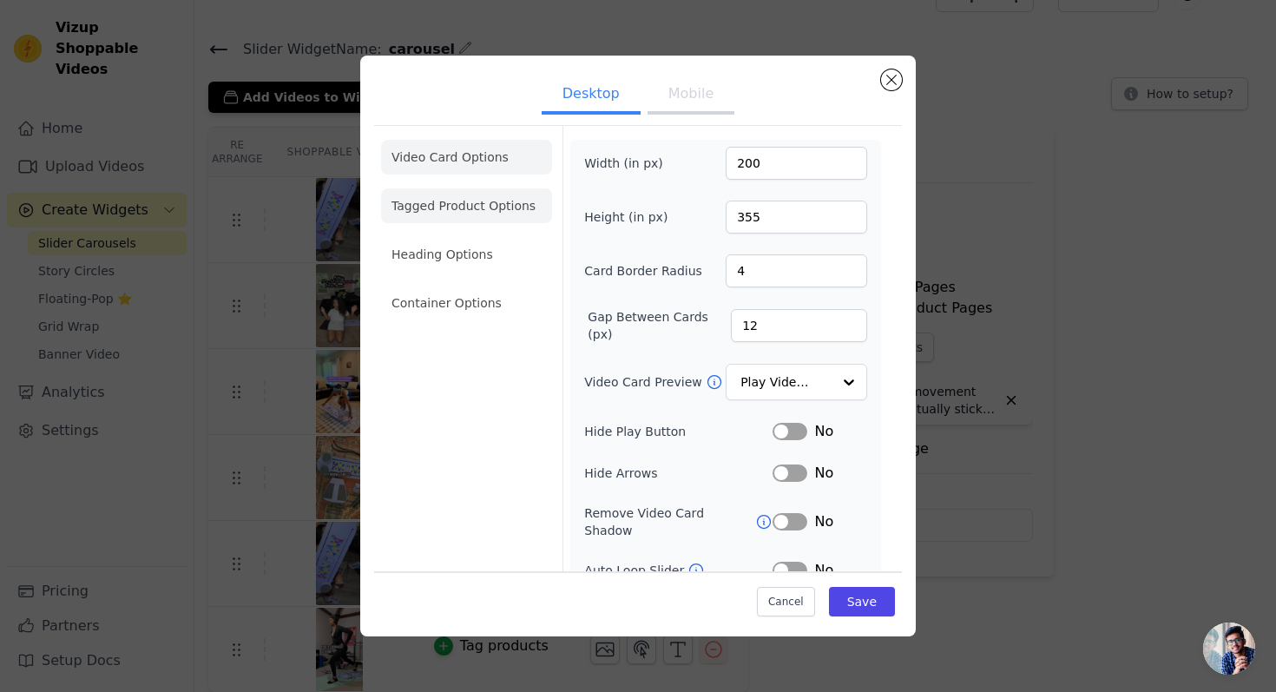
click at [507, 286] on li "Tagged Product Options" at bounding box center [466, 303] width 171 height 35
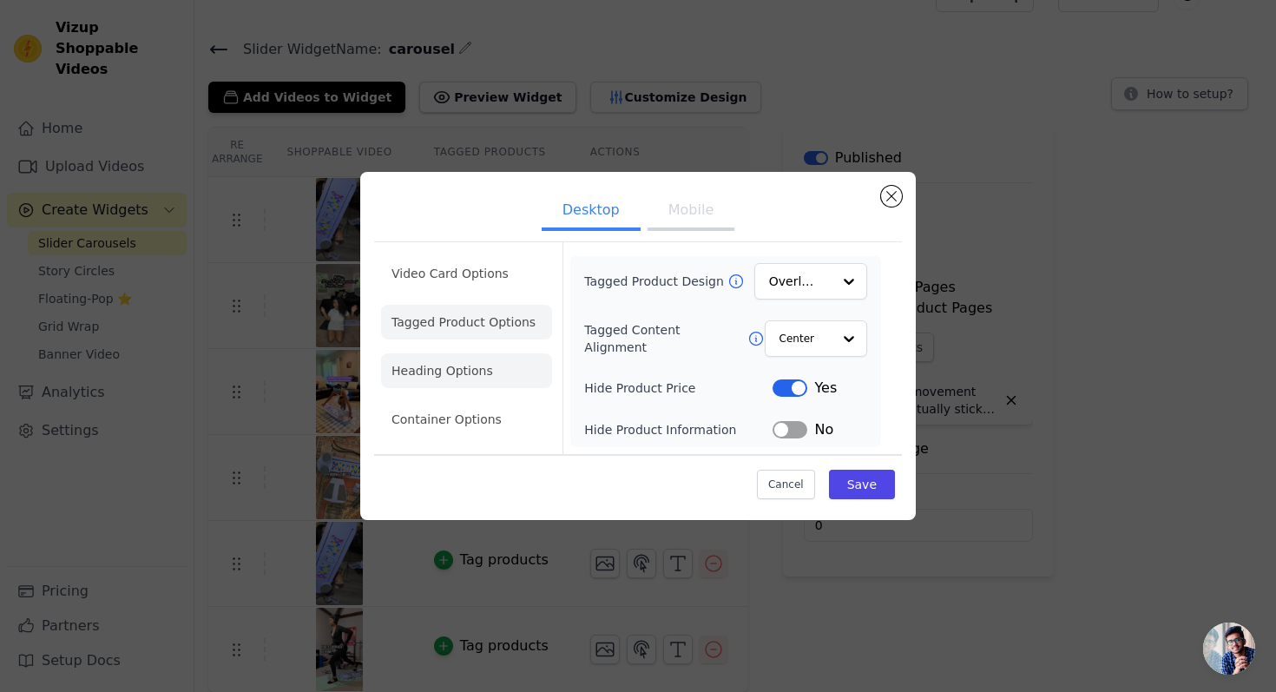
click at [521, 372] on li "Heading Options" at bounding box center [466, 370] width 171 height 35
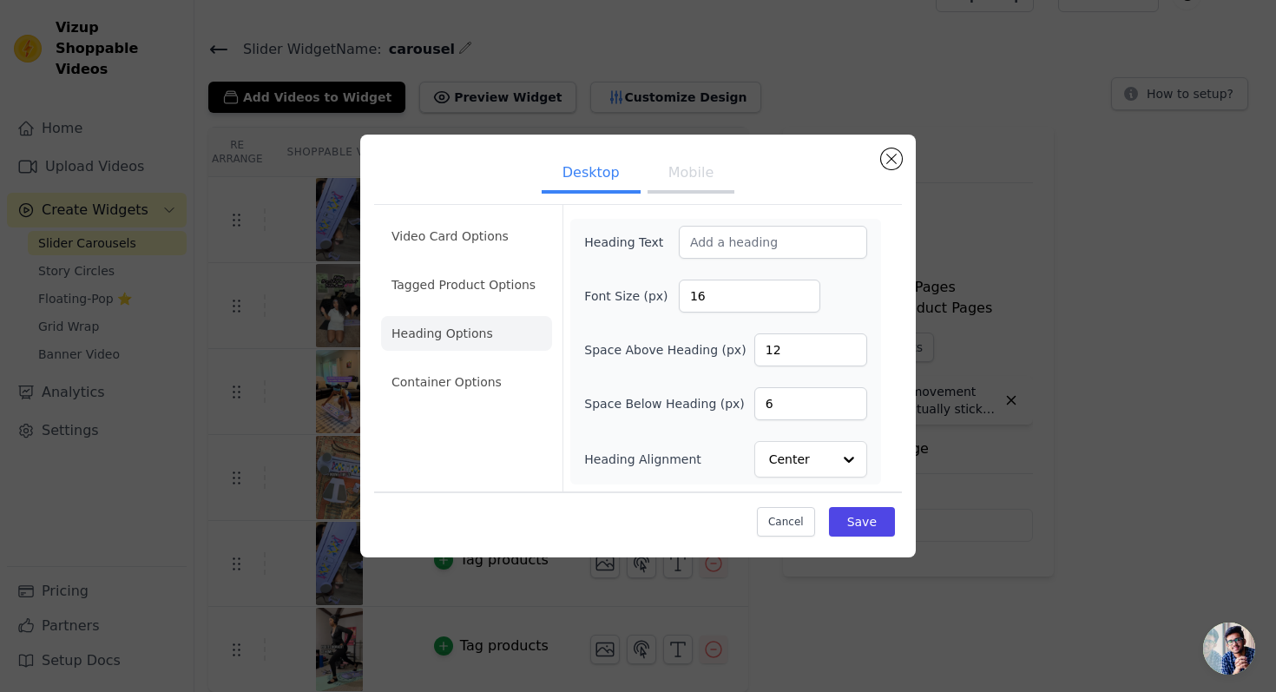
click at [521, 372] on li "Container Options" at bounding box center [466, 382] width 171 height 35
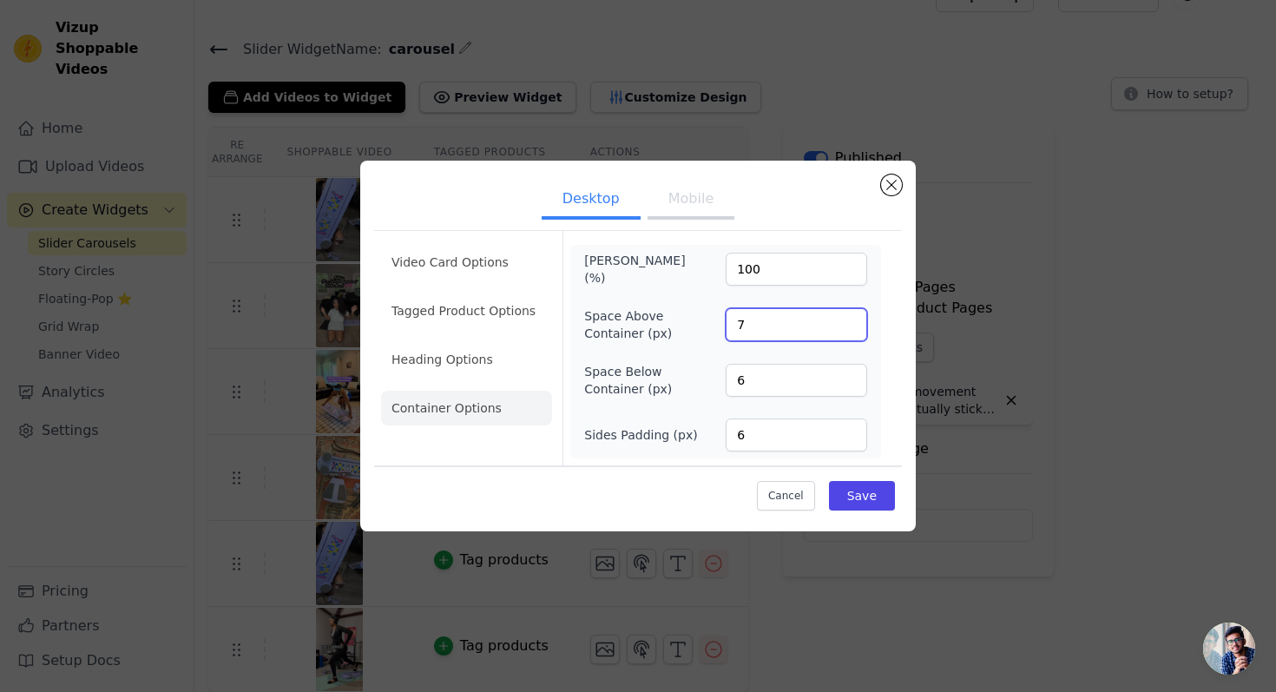
click at [845, 323] on input "7" at bounding box center [796, 324] width 141 height 33
click at [845, 323] on input "8" at bounding box center [796, 324] width 141 height 33
click at [845, 323] on input "9" at bounding box center [796, 324] width 141 height 33
type input "10"
click at [845, 323] on input "10" at bounding box center [796, 324] width 141 height 33
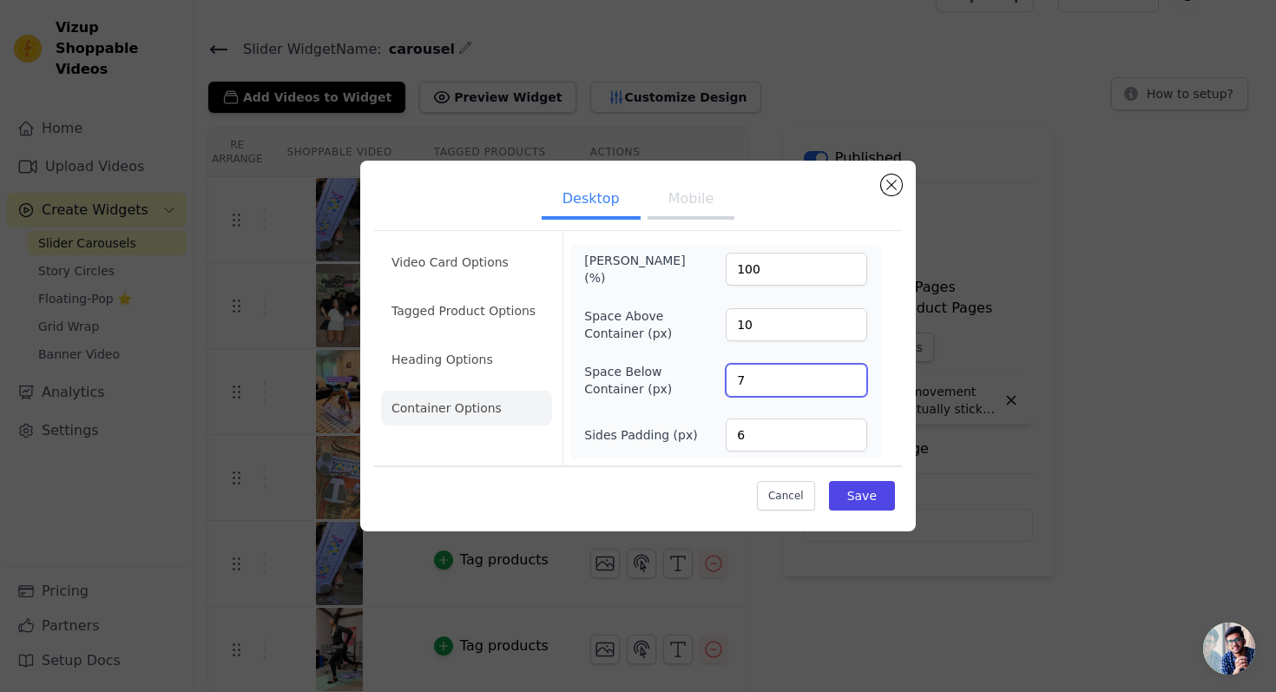
click at [849, 371] on input "7" at bounding box center [796, 380] width 141 height 33
click at [849, 371] on input "8" at bounding box center [796, 380] width 141 height 33
click at [849, 371] on input "9" at bounding box center [796, 380] width 141 height 33
type input "10"
click at [849, 371] on input "10" at bounding box center [796, 380] width 141 height 33
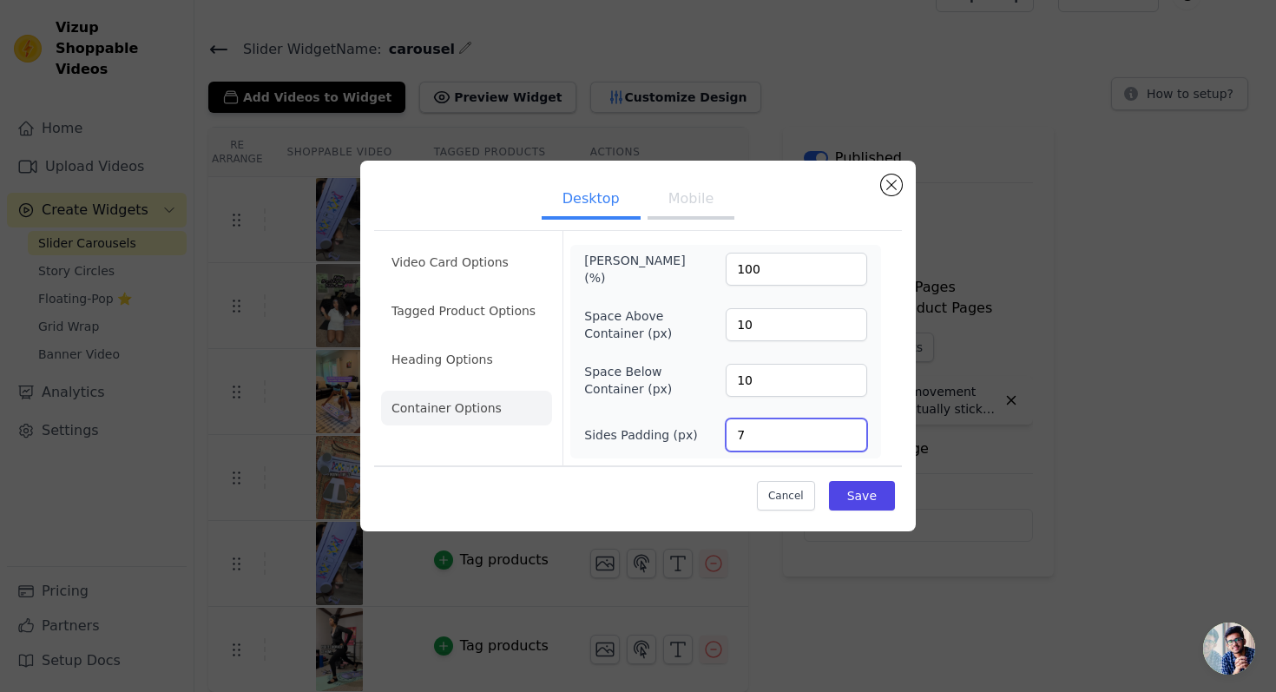
click at [847, 430] on input "7" at bounding box center [796, 434] width 141 height 33
type input "8"
click at [847, 430] on input "8" at bounding box center [796, 434] width 141 height 33
click at [857, 495] on button "Save" at bounding box center [862, 496] width 66 height 30
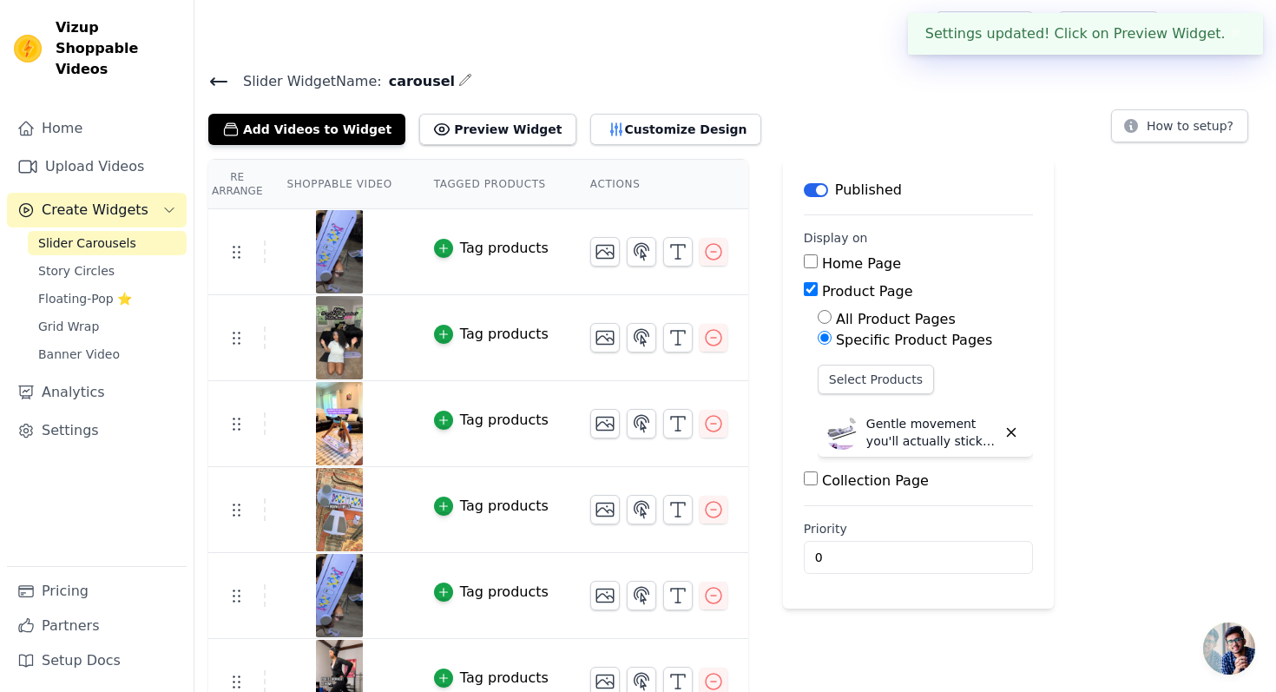
scroll to position [32, 0]
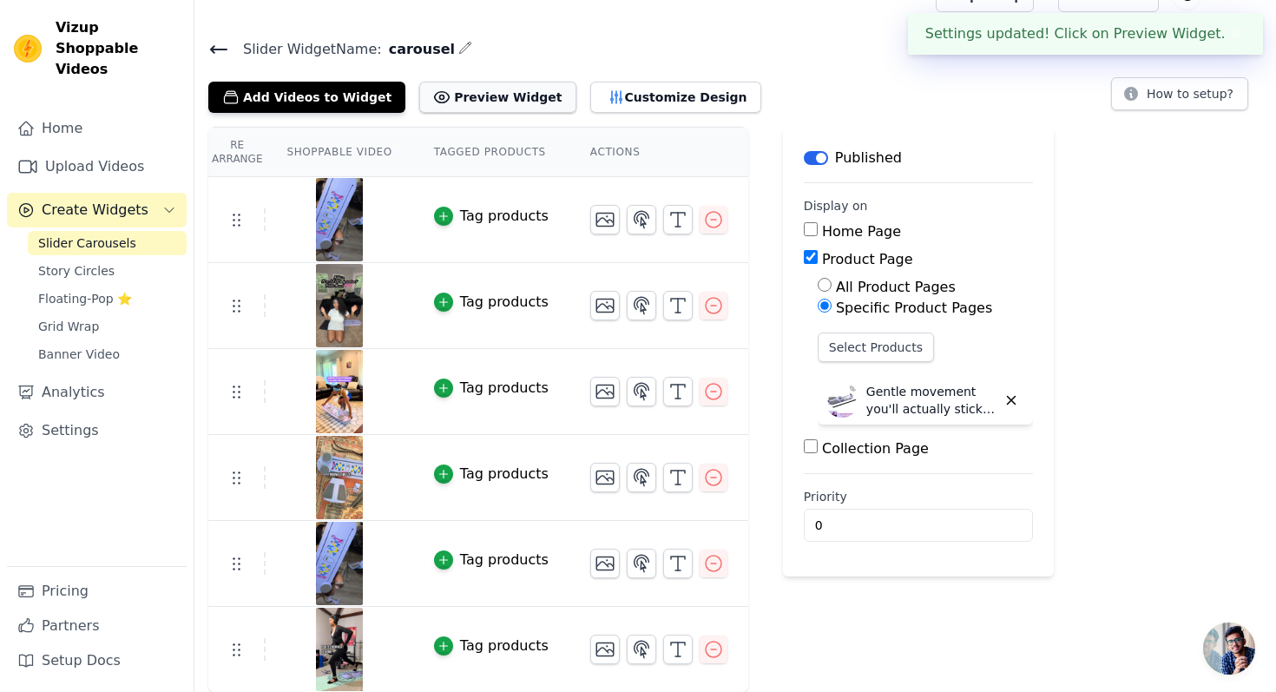
click at [491, 99] on button "Preview Widget" at bounding box center [497, 97] width 156 height 31
